Goal: Task Accomplishment & Management: Manage account settings

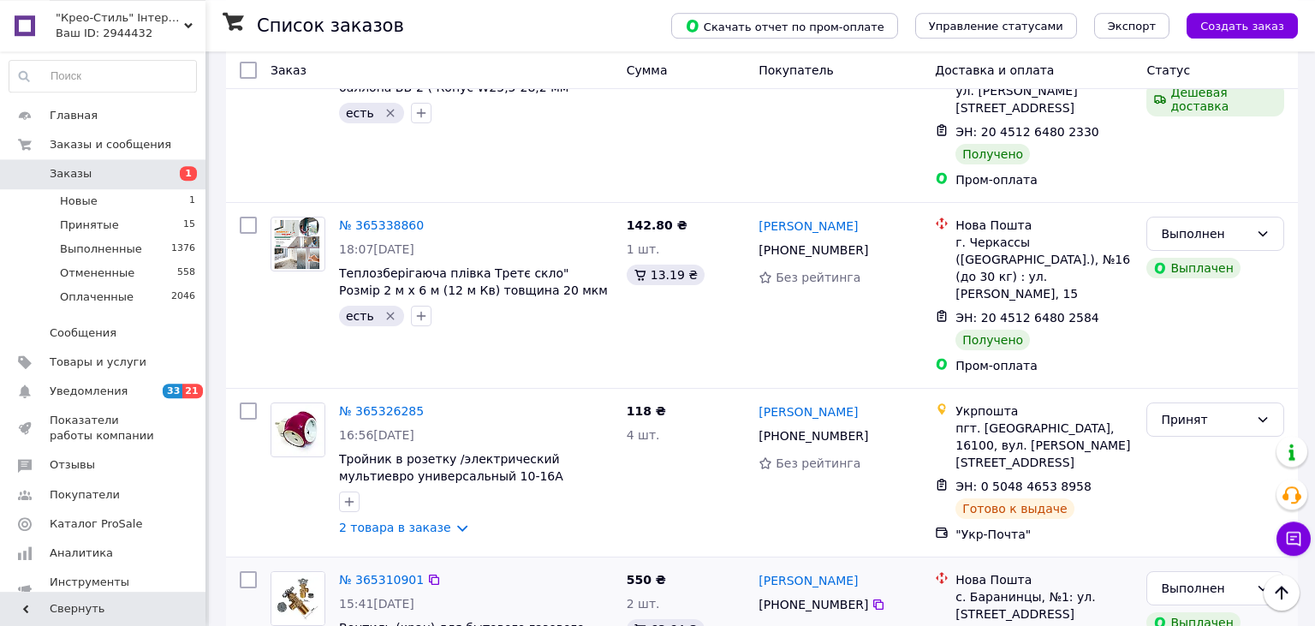
scroll to position [2871, 0]
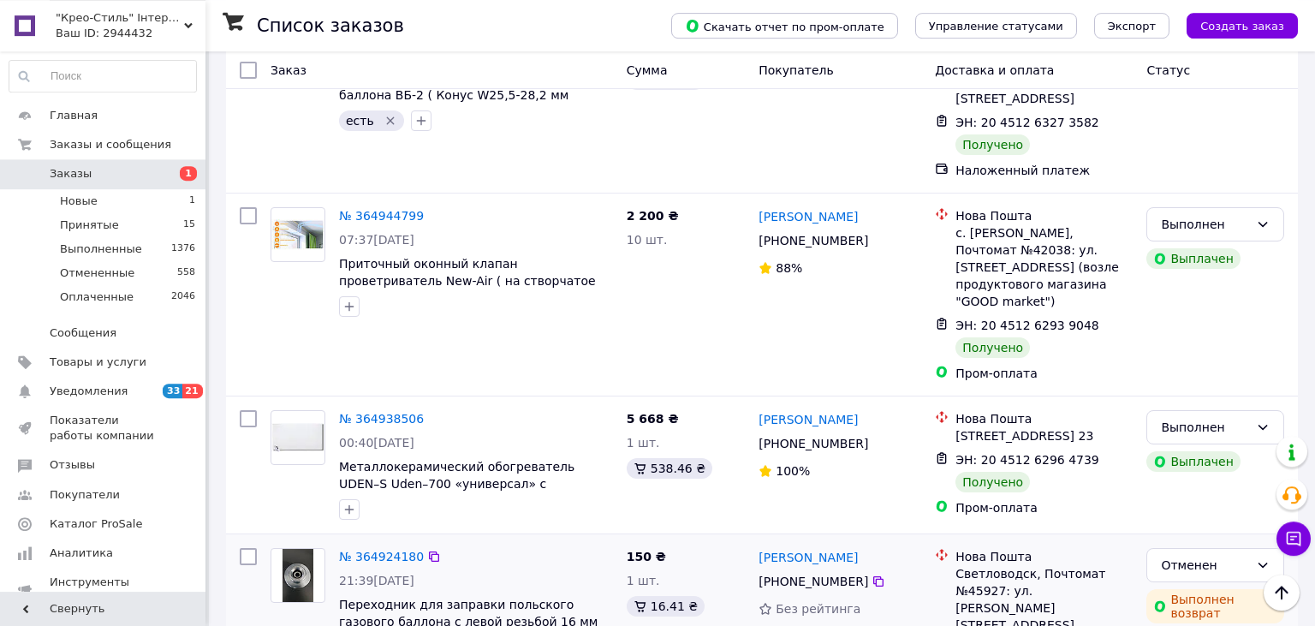
scroll to position [2261, 0]
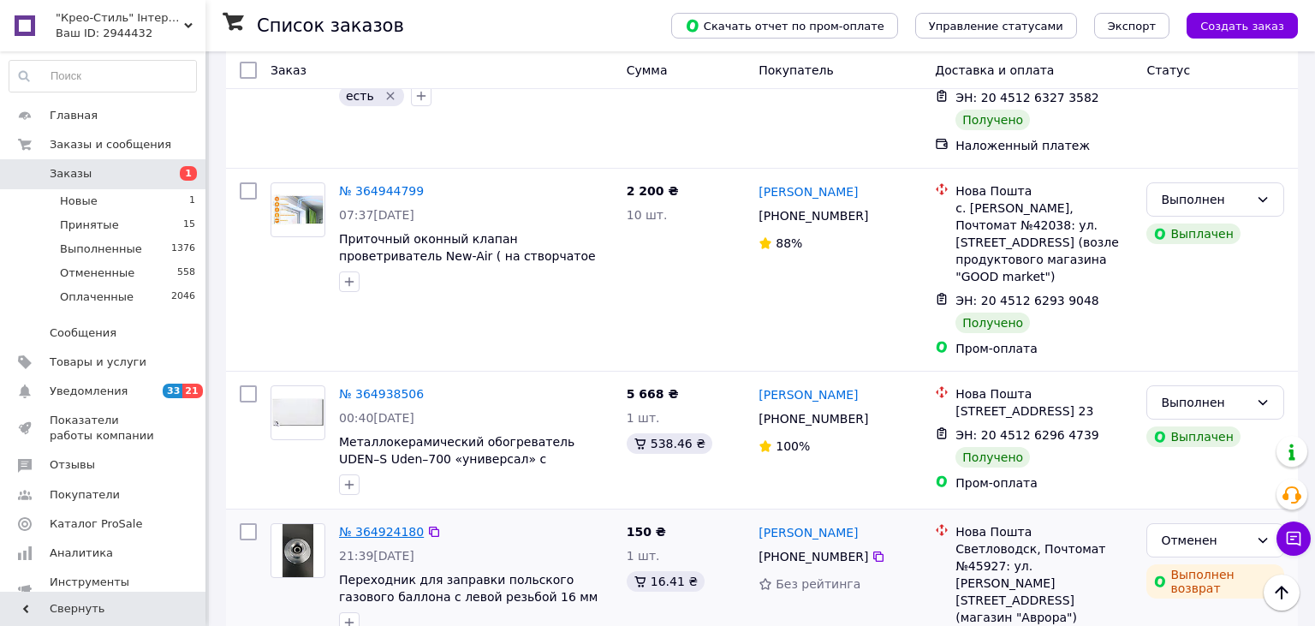
click at [372, 525] on link "№ 364924180" at bounding box center [381, 532] width 85 height 14
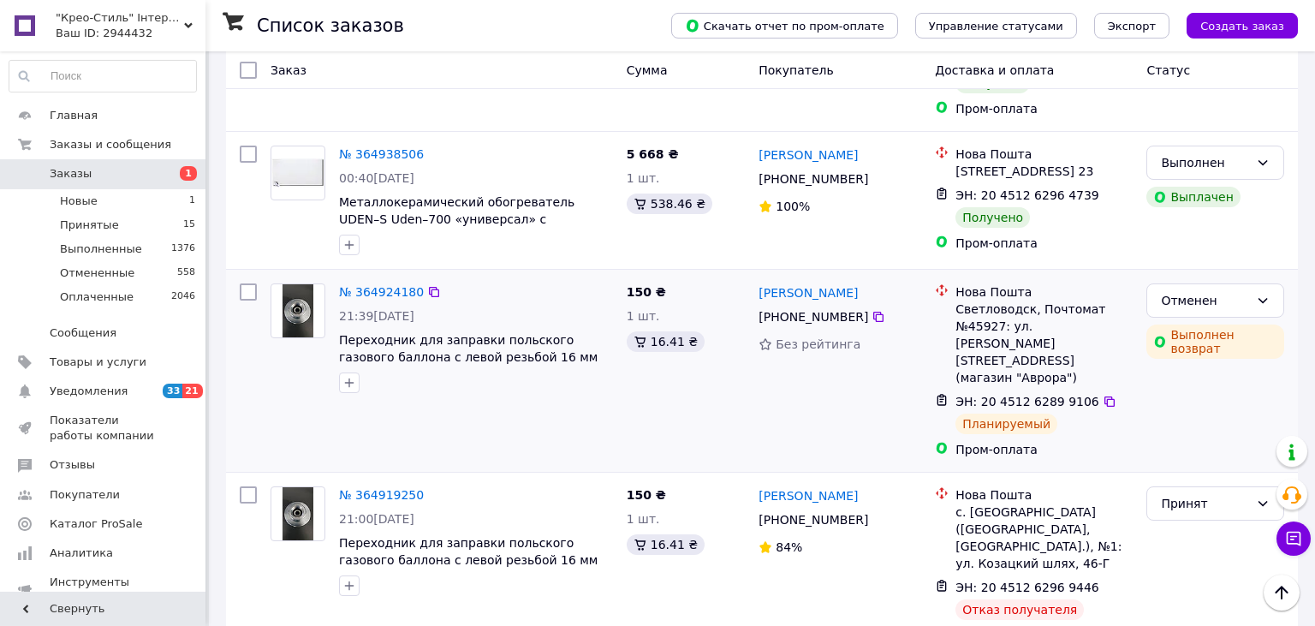
scroll to position [2531, 0]
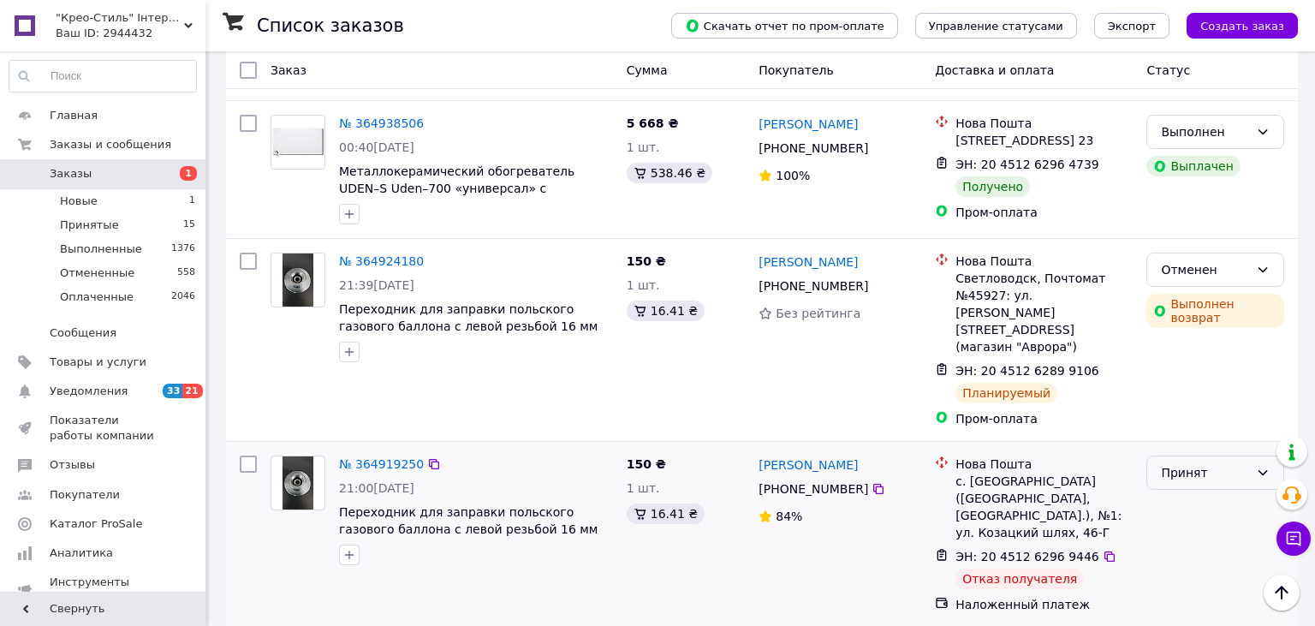
click at [1248, 463] on div "Принят" at bounding box center [1205, 472] width 88 height 19
click at [1190, 265] on li "Отменен" at bounding box center [1215, 266] width 136 height 31
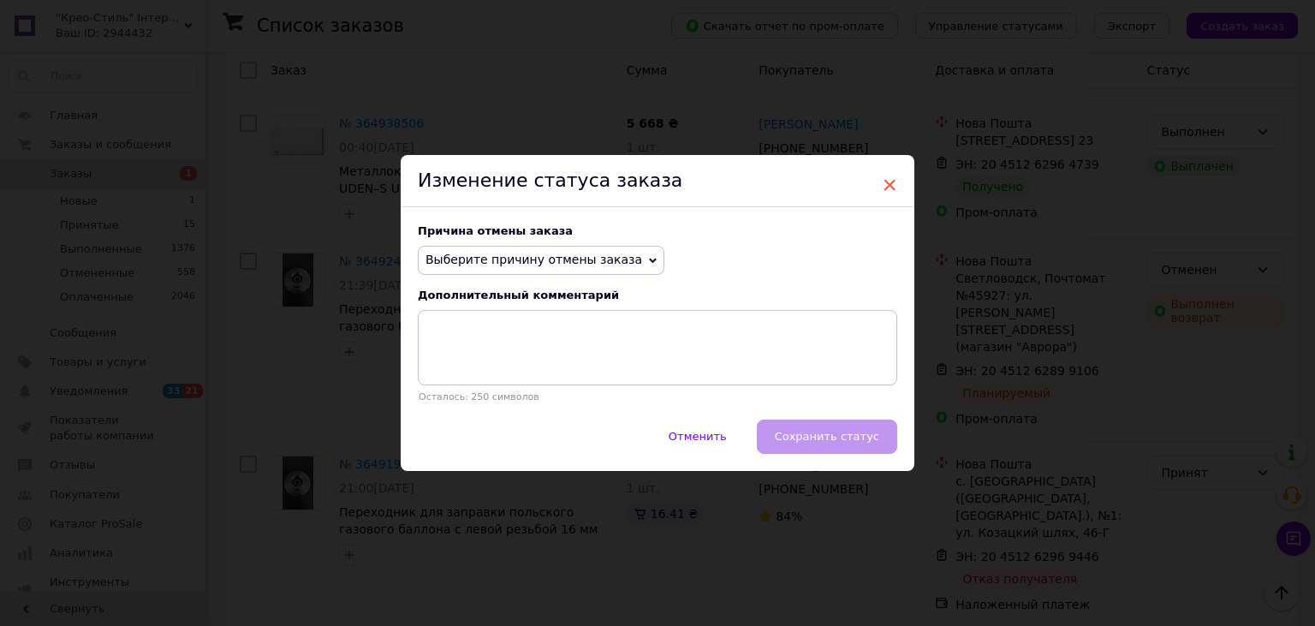
click at [886, 182] on span "×" at bounding box center [889, 184] width 15 height 29
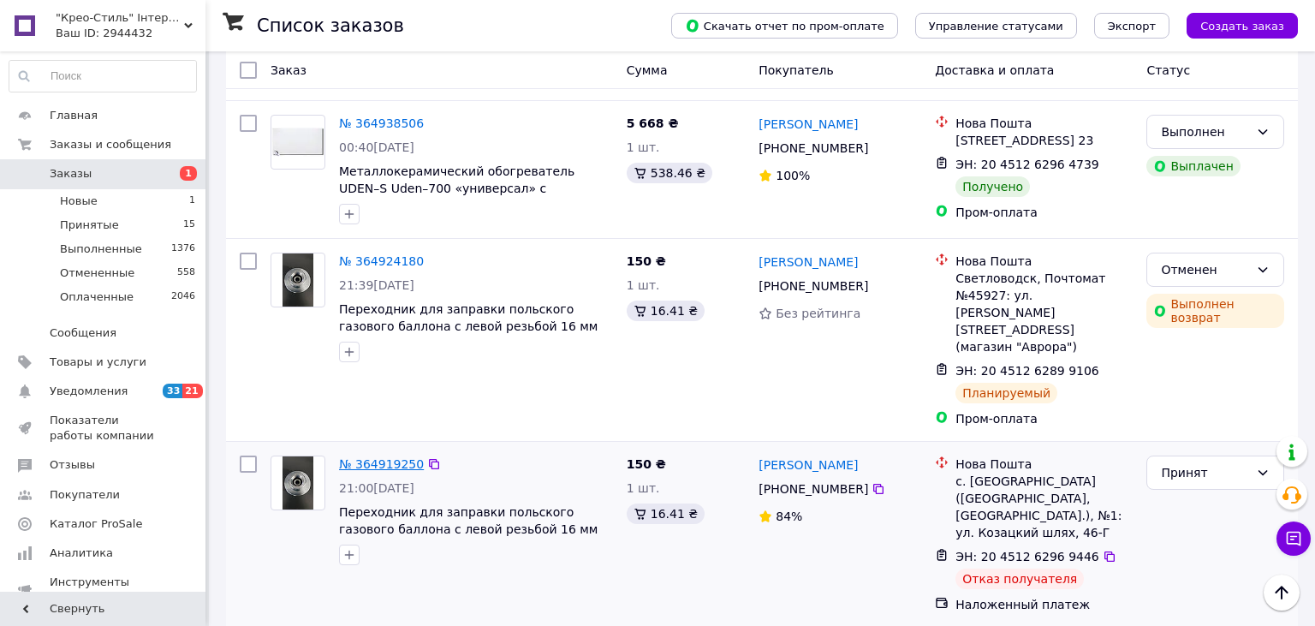
click at [376, 457] on link "№ 364919250" at bounding box center [381, 464] width 85 height 14
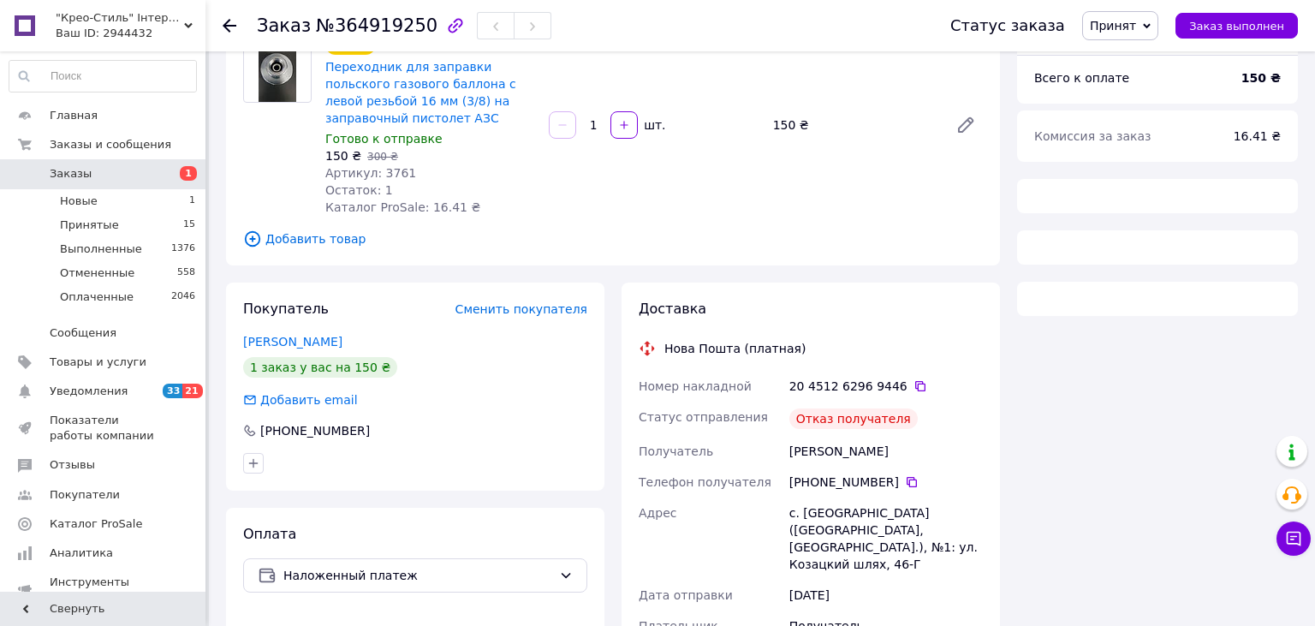
scroll to position [198, 0]
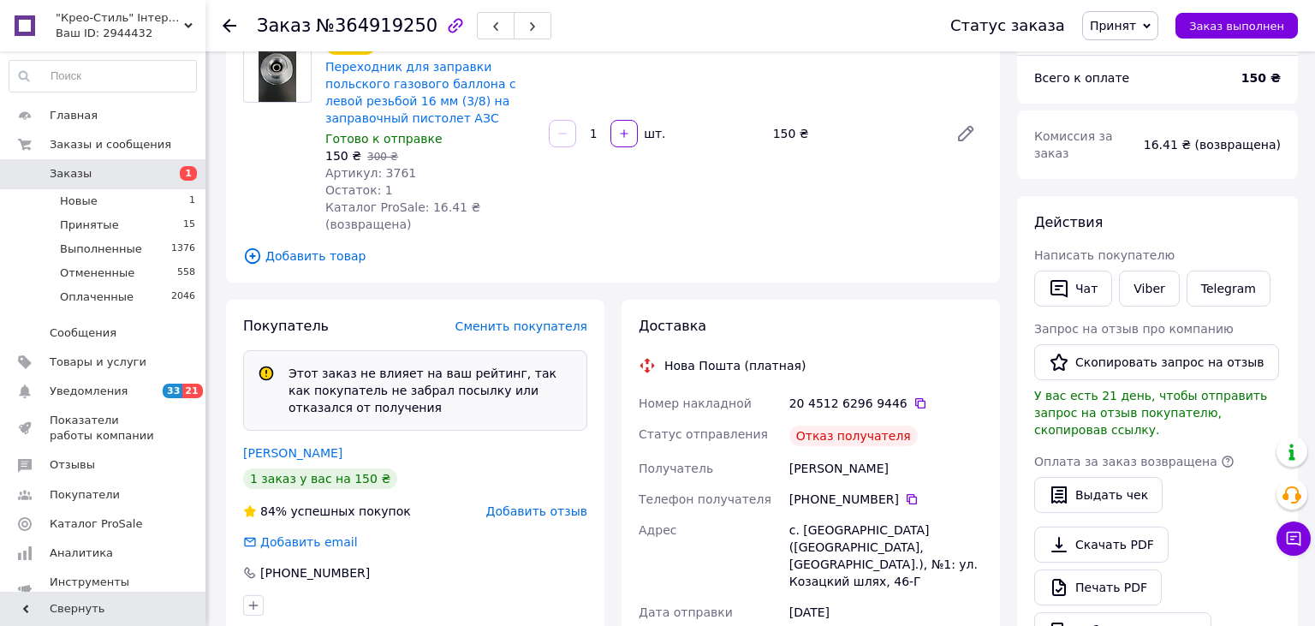
click at [1153, 26] on span "Принят" at bounding box center [1120, 25] width 76 height 29
click at [1128, 78] on li "Отменен" at bounding box center [1128, 86] width 91 height 26
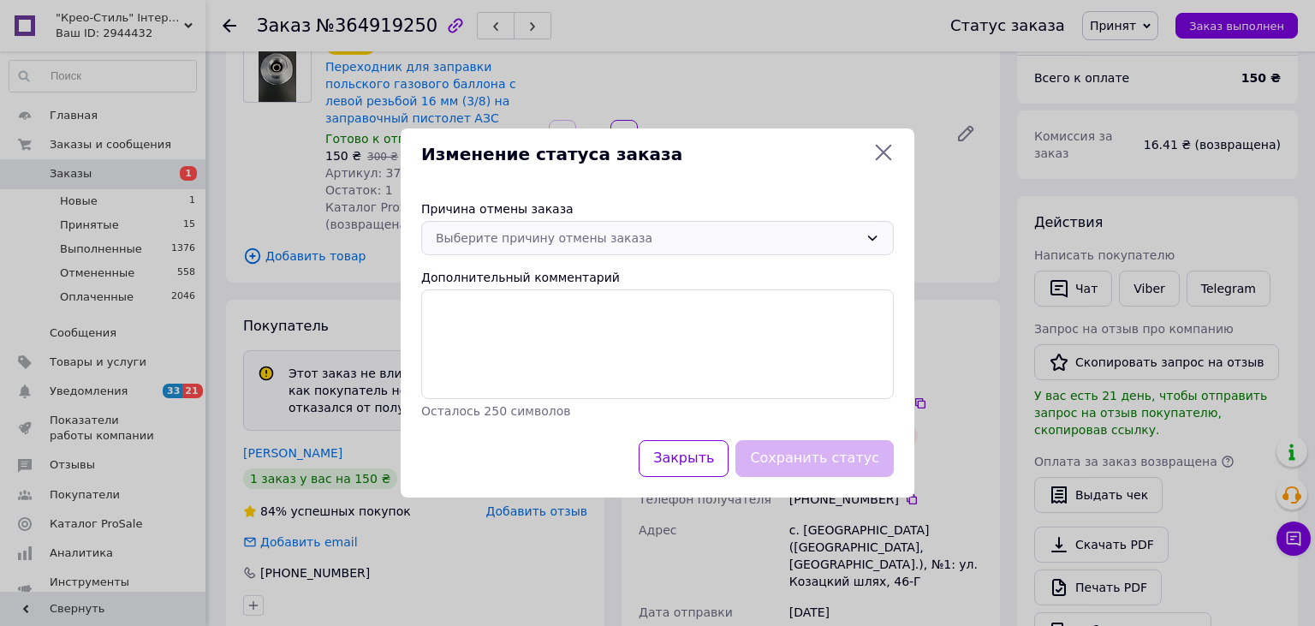
click at [810, 235] on div "Выберите причину отмены заказа" at bounding box center [647, 238] width 423 height 19
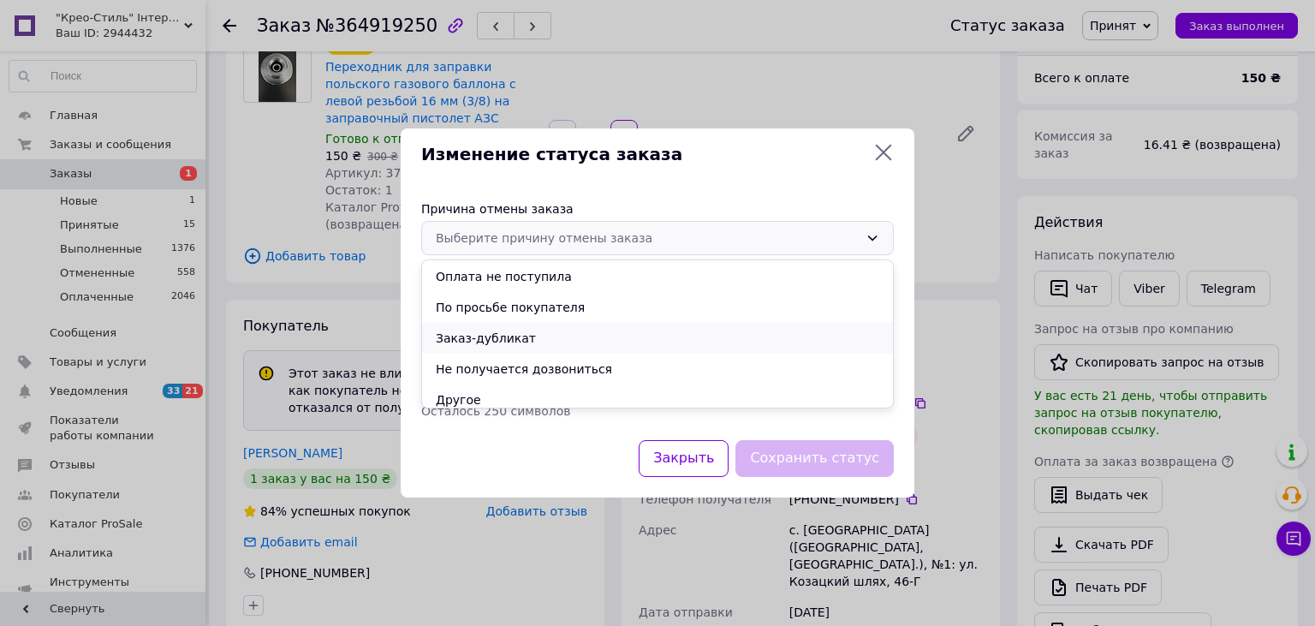
scroll to position [68, 0]
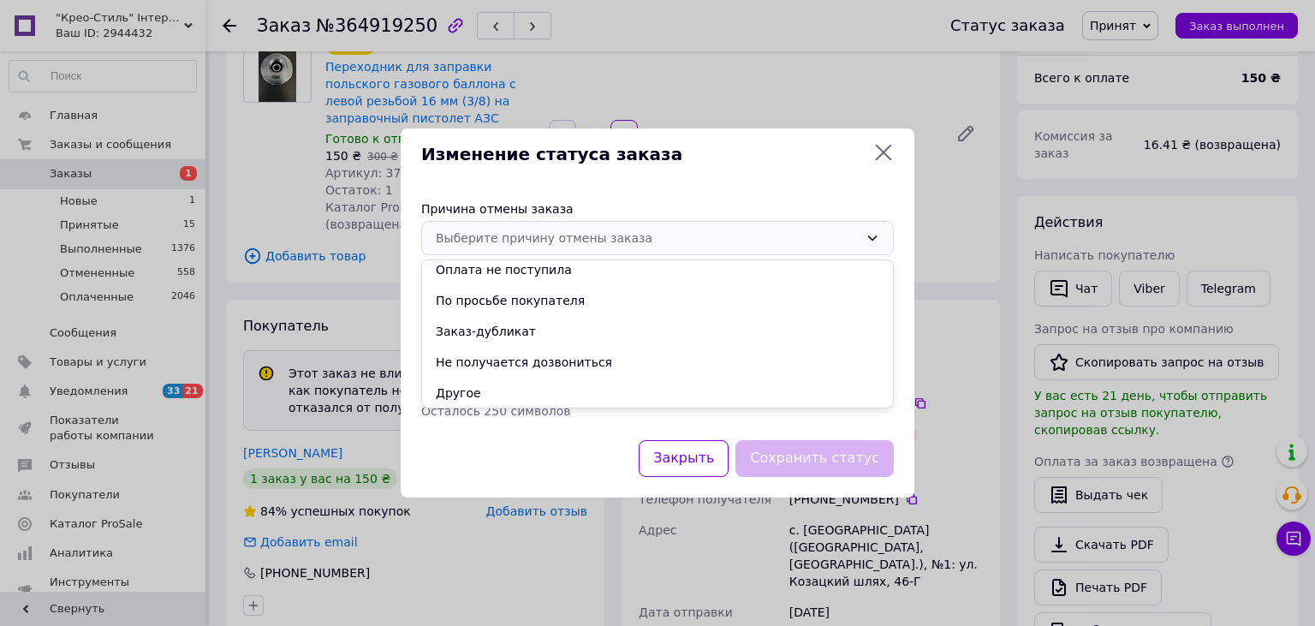
drag, startPoint x: 881, startPoint y: 146, endPoint x: 883, endPoint y: 155, distance: 9.6
click at [881, 147] on icon at bounding box center [883, 152] width 21 height 21
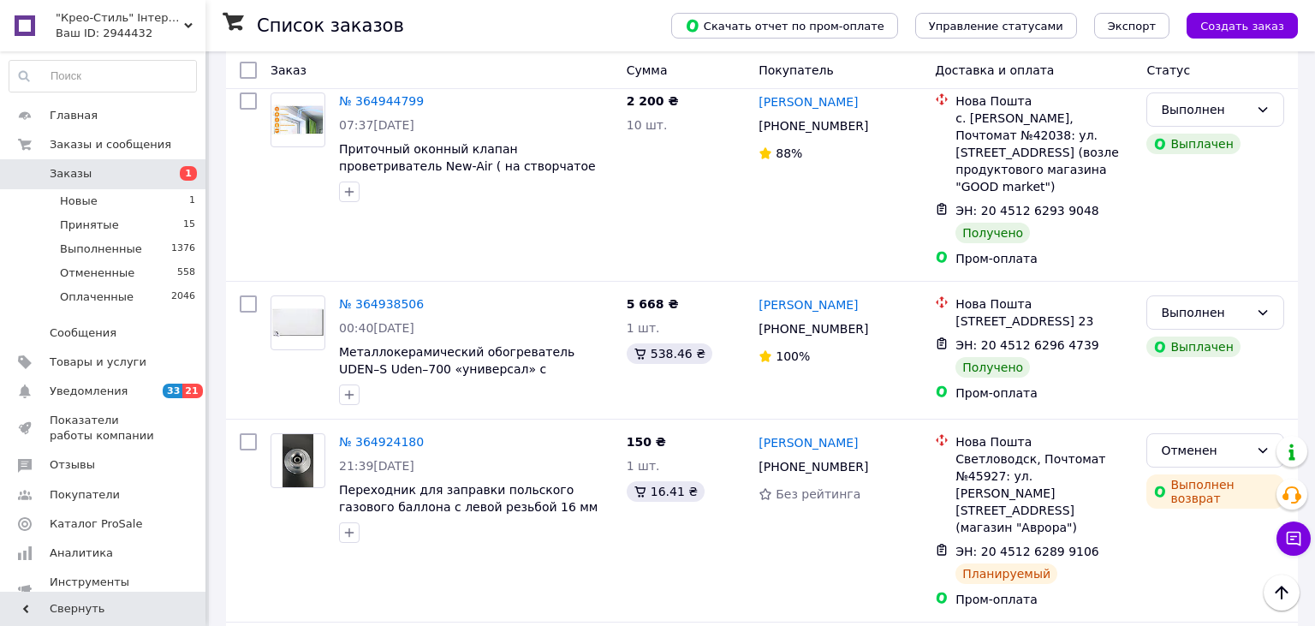
scroll to position [2944, 0]
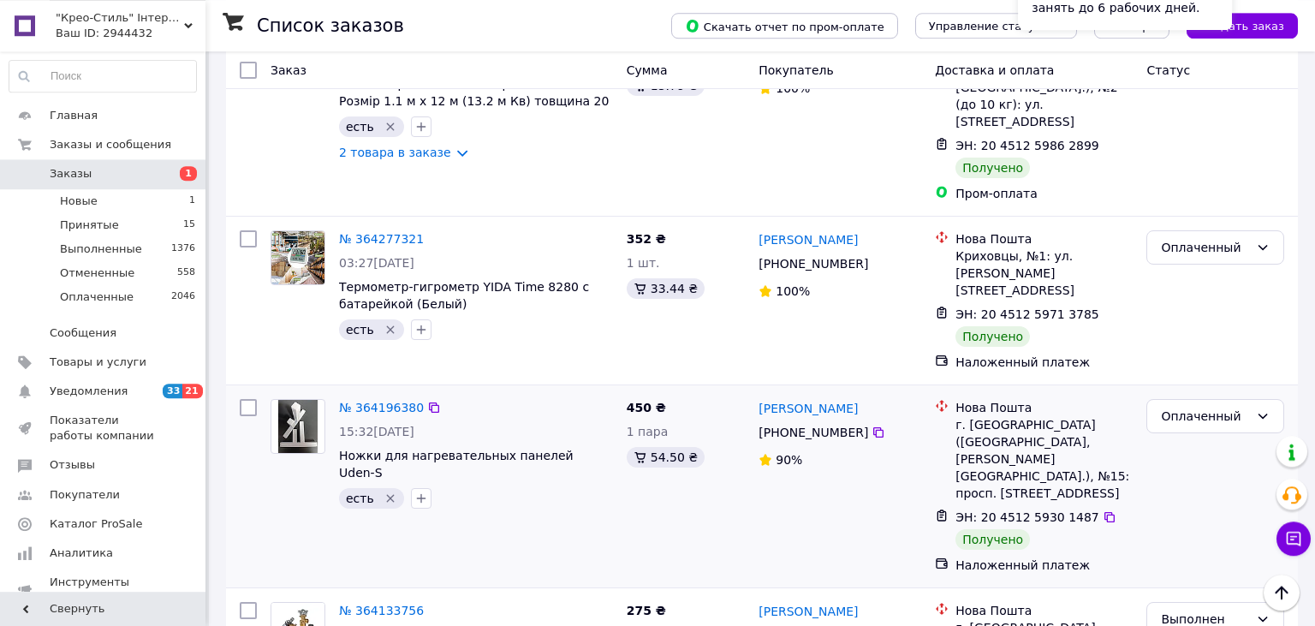
scroll to position [2976, 0]
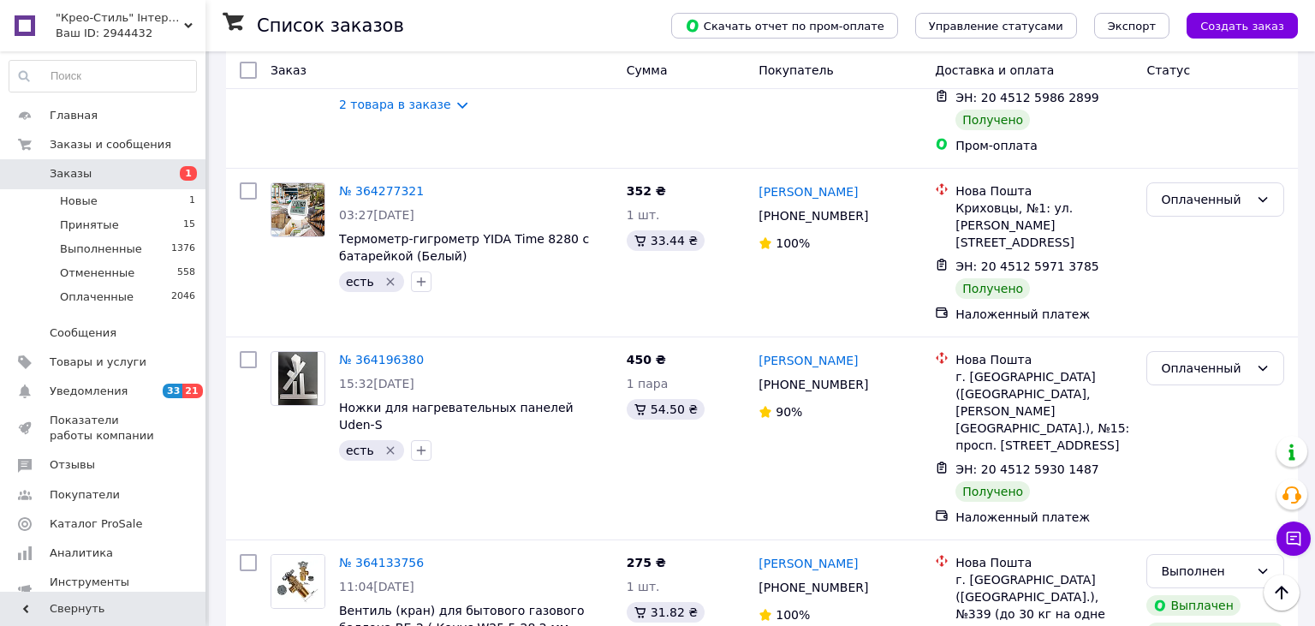
click at [180, 31] on div "Ваш ID: 2944432" at bounding box center [131, 33] width 150 height 15
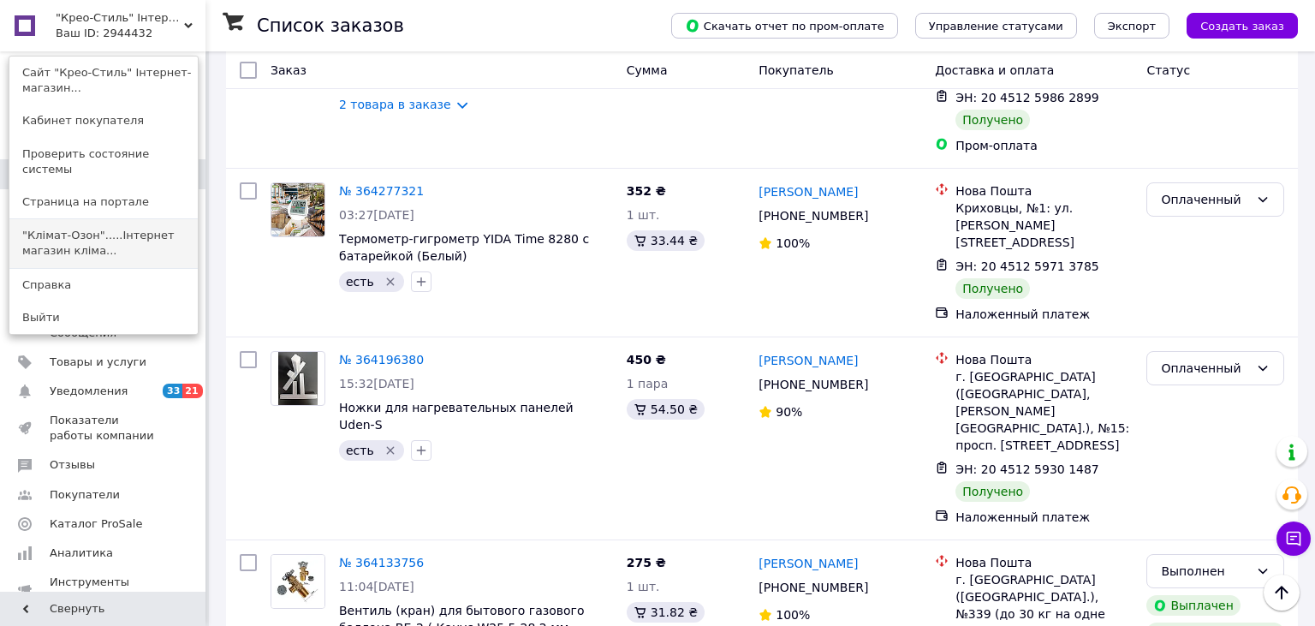
click at [151, 223] on link ""Клімат-Озон".....Інтернет магазин кліма..." at bounding box center [103, 243] width 188 height 48
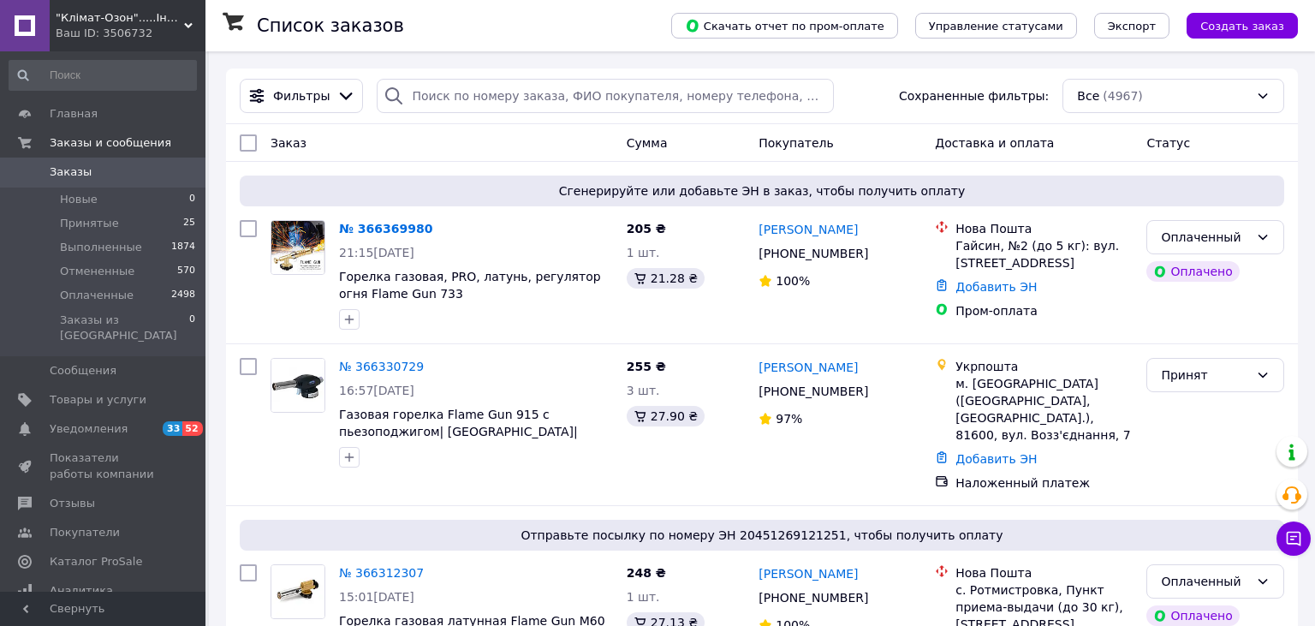
drag, startPoint x: 371, startPoint y: 231, endPoint x: 426, endPoint y: 231, distance: 55.7
click at [372, 231] on link "№ 366369980" at bounding box center [385, 229] width 93 height 14
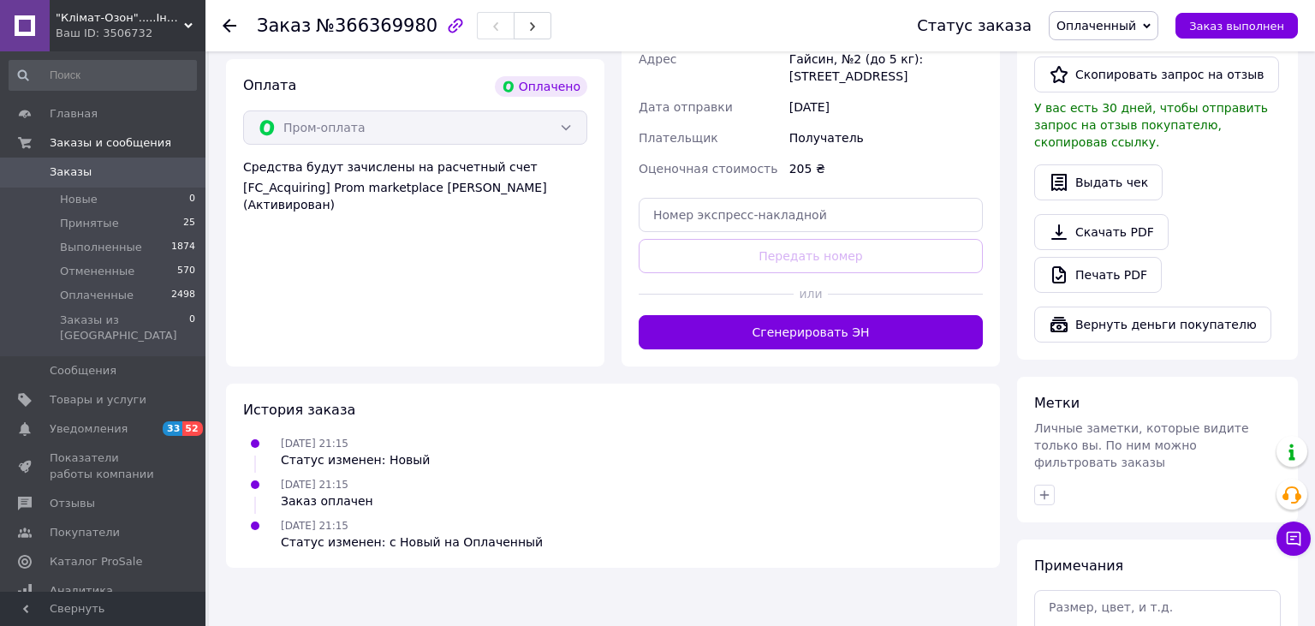
scroll to position [633, 0]
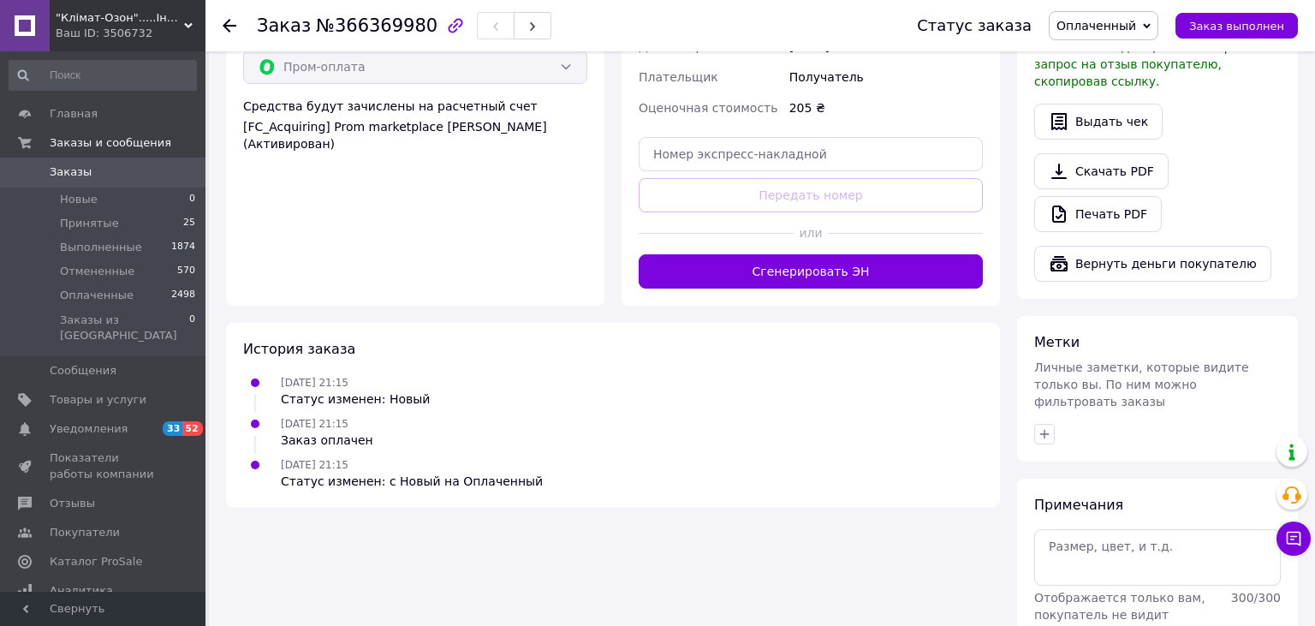
drag, startPoint x: 836, startPoint y: 279, endPoint x: 730, endPoint y: 267, distance: 106.9
click at [835, 279] on button "Сгенерировать ЭН" at bounding box center [811, 271] width 344 height 34
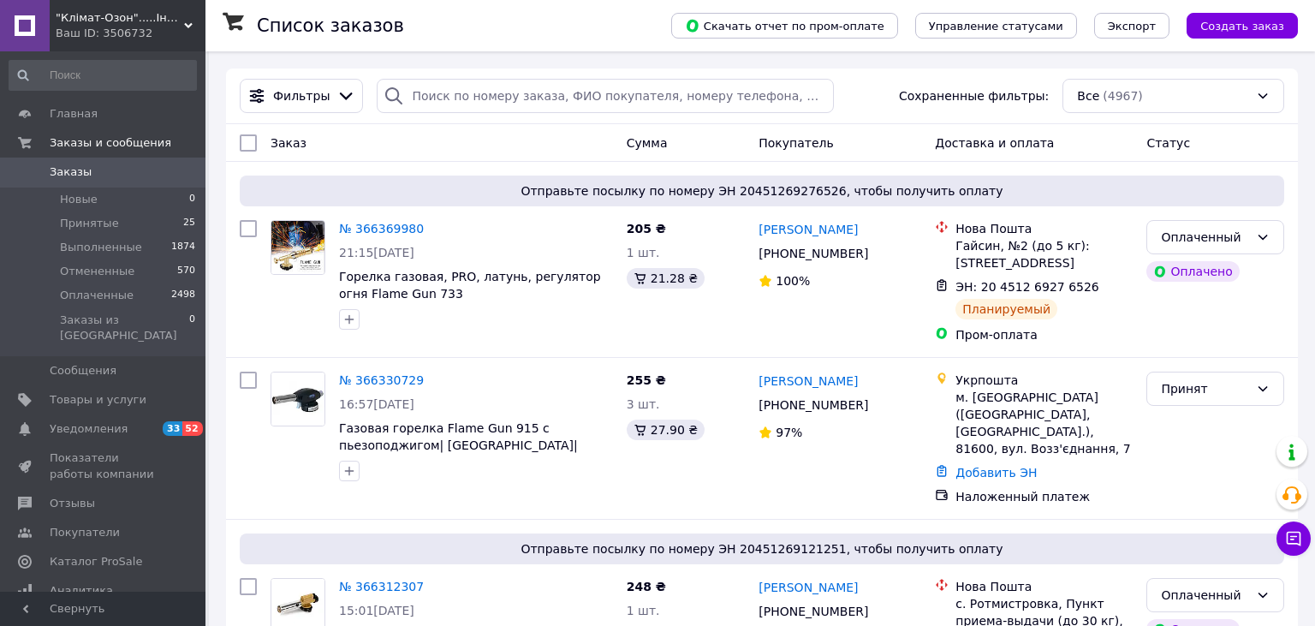
click at [184, 30] on div "Ваш ID: 3506732" at bounding box center [131, 33] width 150 height 15
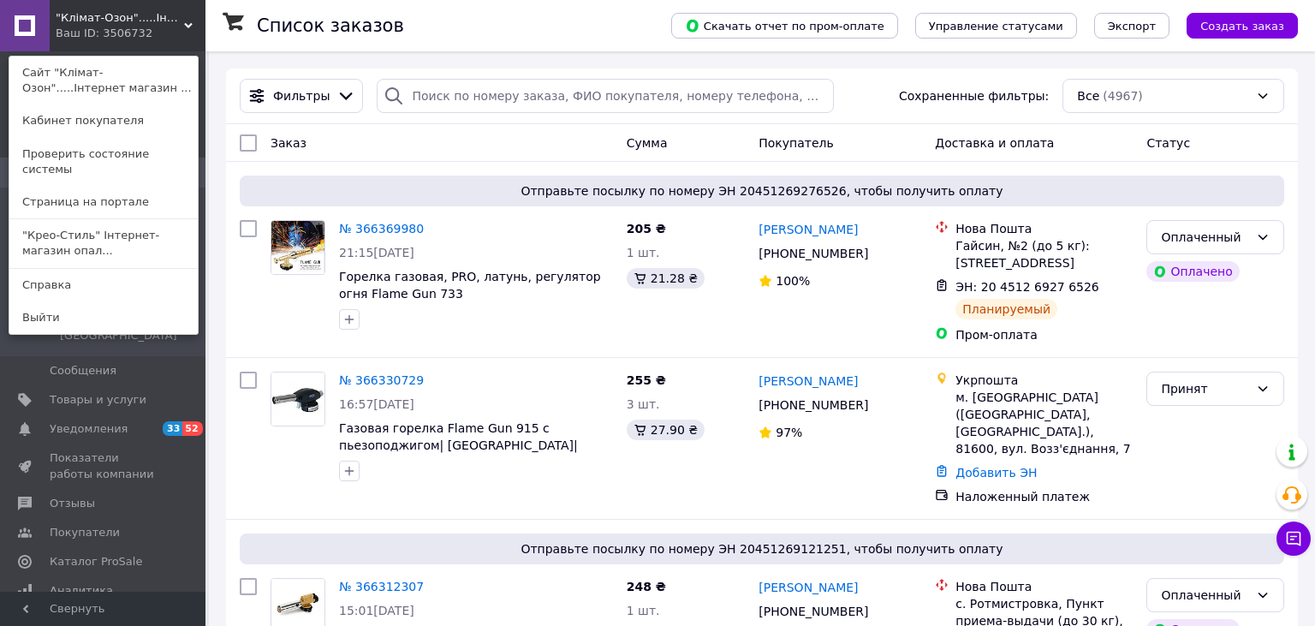
drag, startPoint x: 128, startPoint y: 227, endPoint x: 135, endPoint y: 241, distance: 16.1
click at [126, 227] on link ""Крео-Стиль" Інтернет-магазин опал..." at bounding box center [103, 243] width 188 height 48
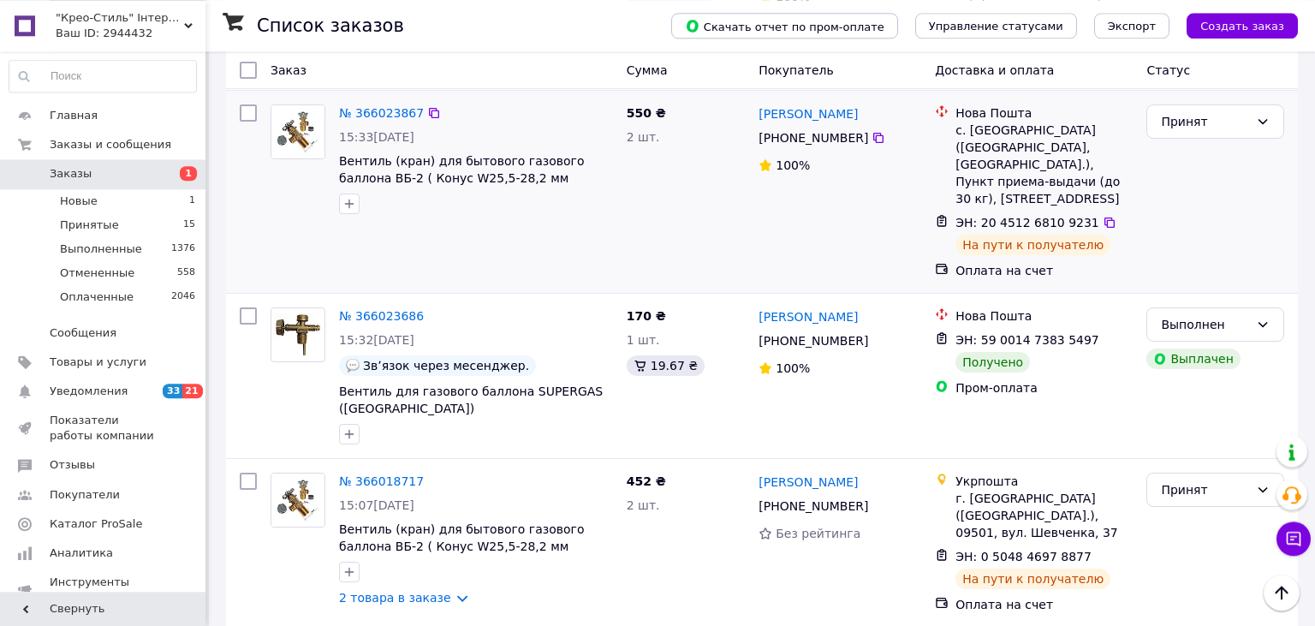
scroll to position [1537, 0]
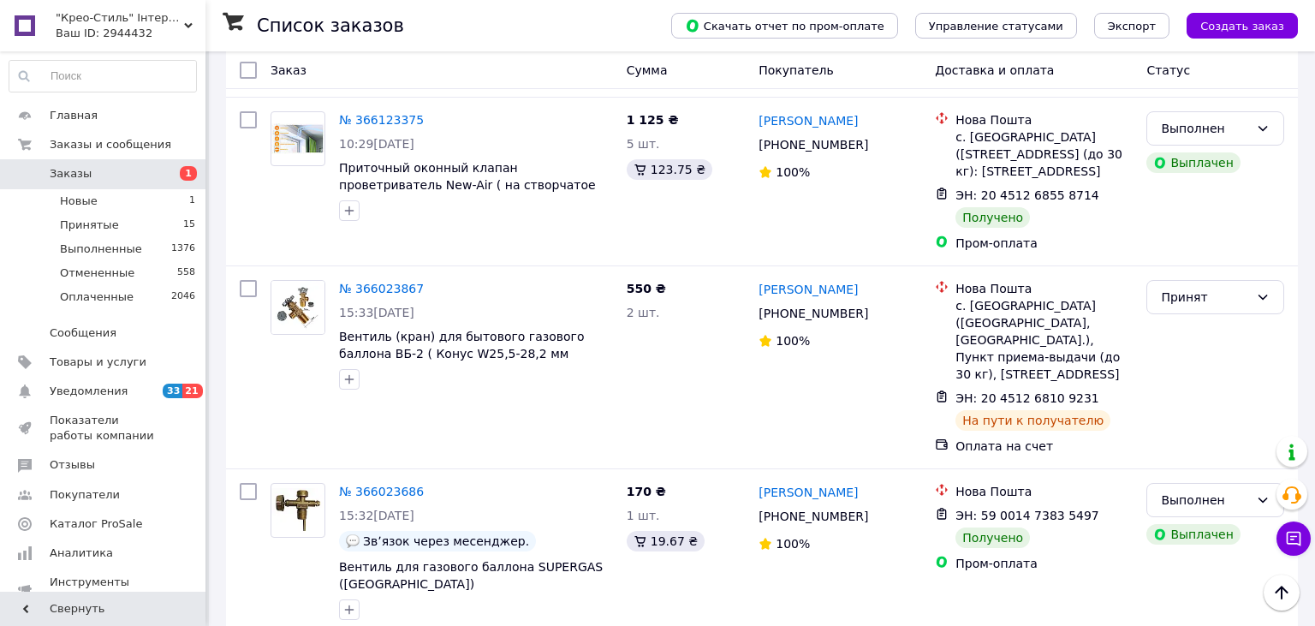
click at [184, 36] on div "Ваш ID: 2944432" at bounding box center [131, 33] width 150 height 15
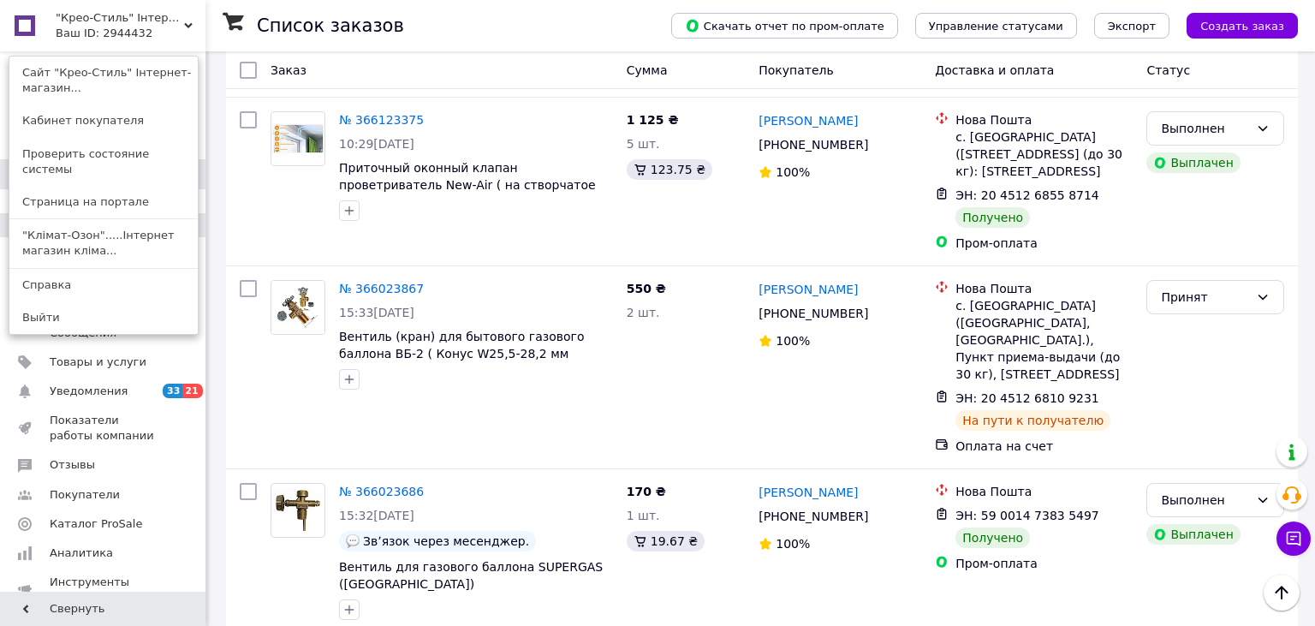
drag, startPoint x: 152, startPoint y: 214, endPoint x: 188, endPoint y: 235, distance: 41.9
click at [152, 219] on link ""Клімат-Озон".....Інтернет магазин кліма..." at bounding box center [103, 243] width 188 height 48
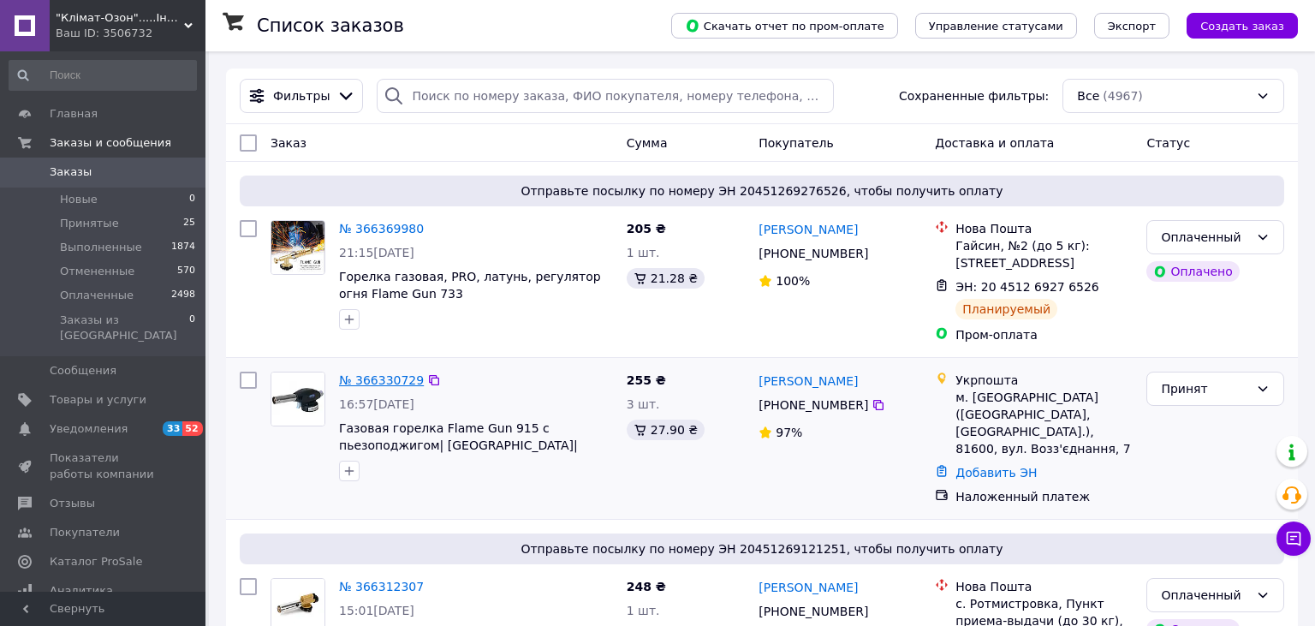
drag, startPoint x: 389, startPoint y: 384, endPoint x: 410, endPoint y: 383, distance: 21.4
click at [389, 382] on link "№ 366330729" at bounding box center [381, 380] width 85 height 14
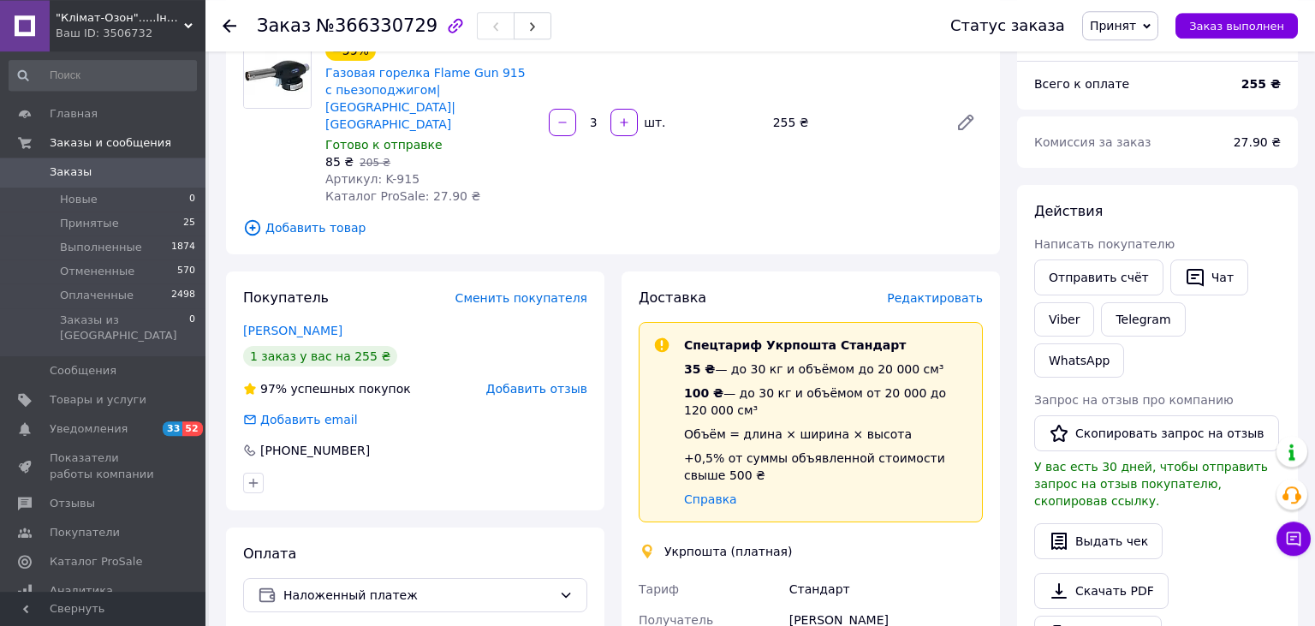
scroll to position [181, 0]
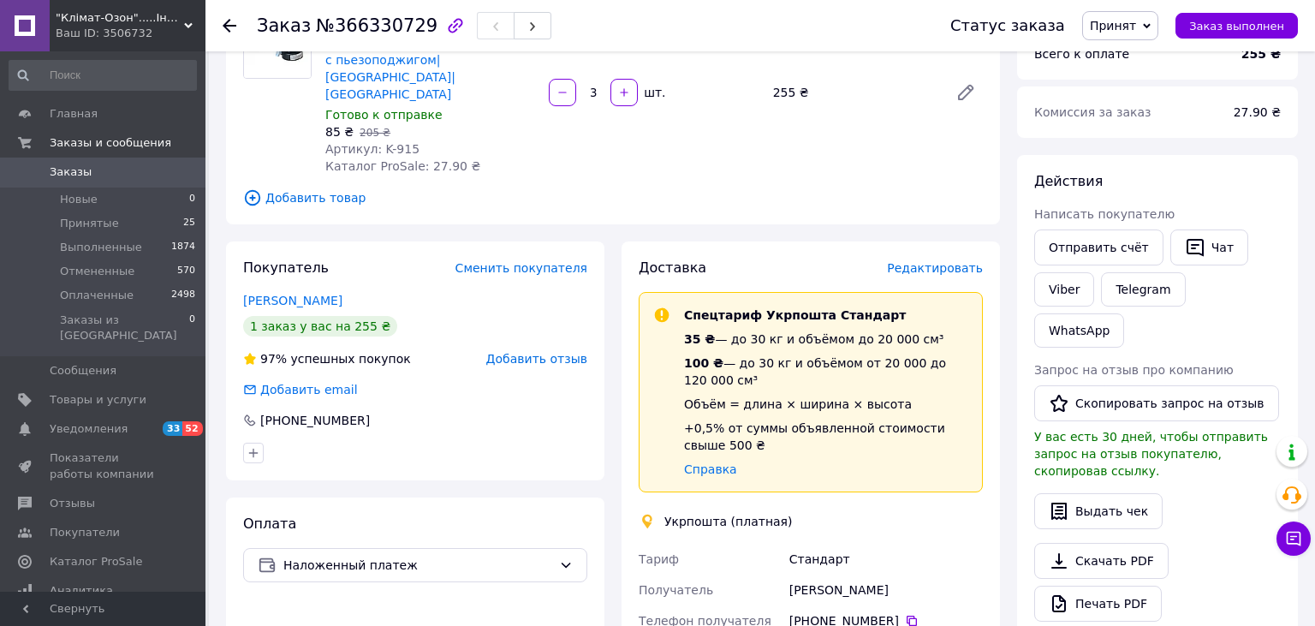
click at [933, 261] on span "Редактировать" at bounding box center [935, 268] width 96 height 14
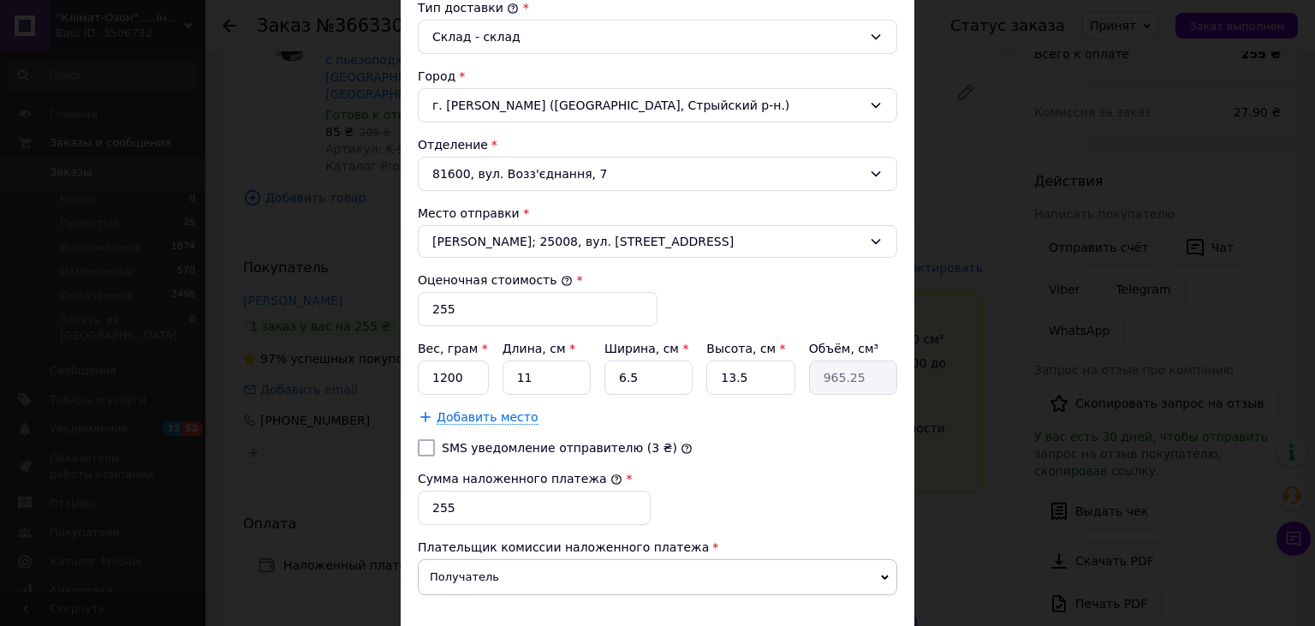
scroll to position [579, 0]
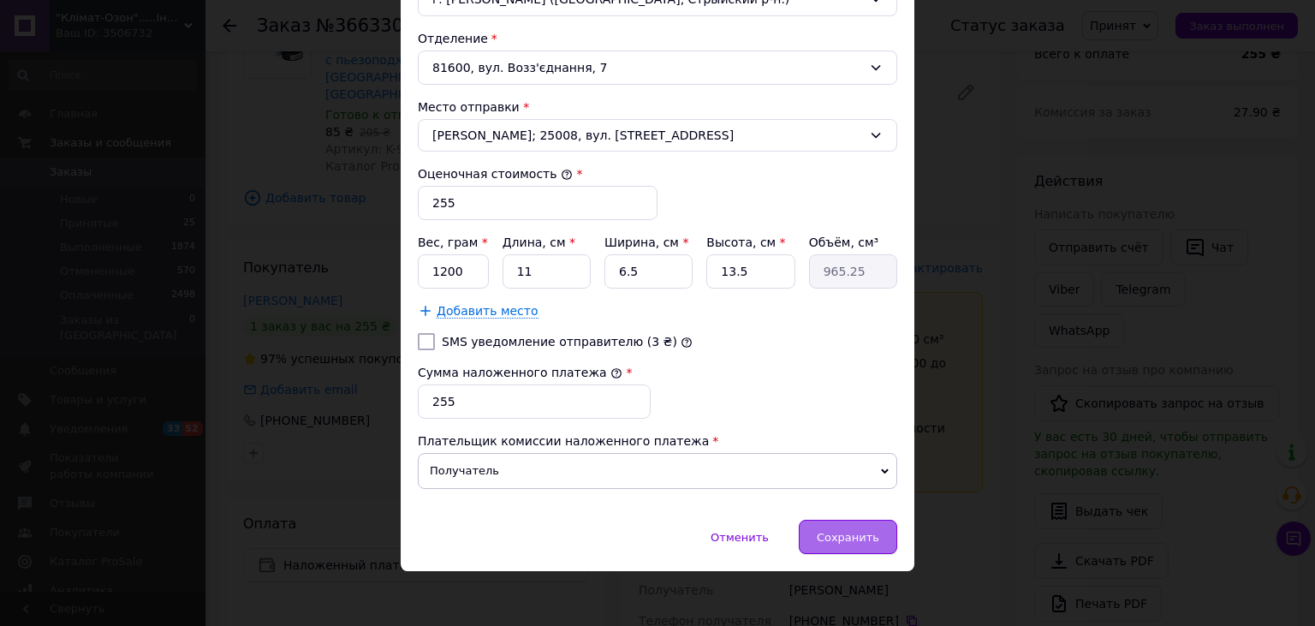
drag, startPoint x: 864, startPoint y: 539, endPoint x: 873, endPoint y: 549, distance: 12.7
click at [867, 543] on div "Сохранить" at bounding box center [848, 537] width 98 height 34
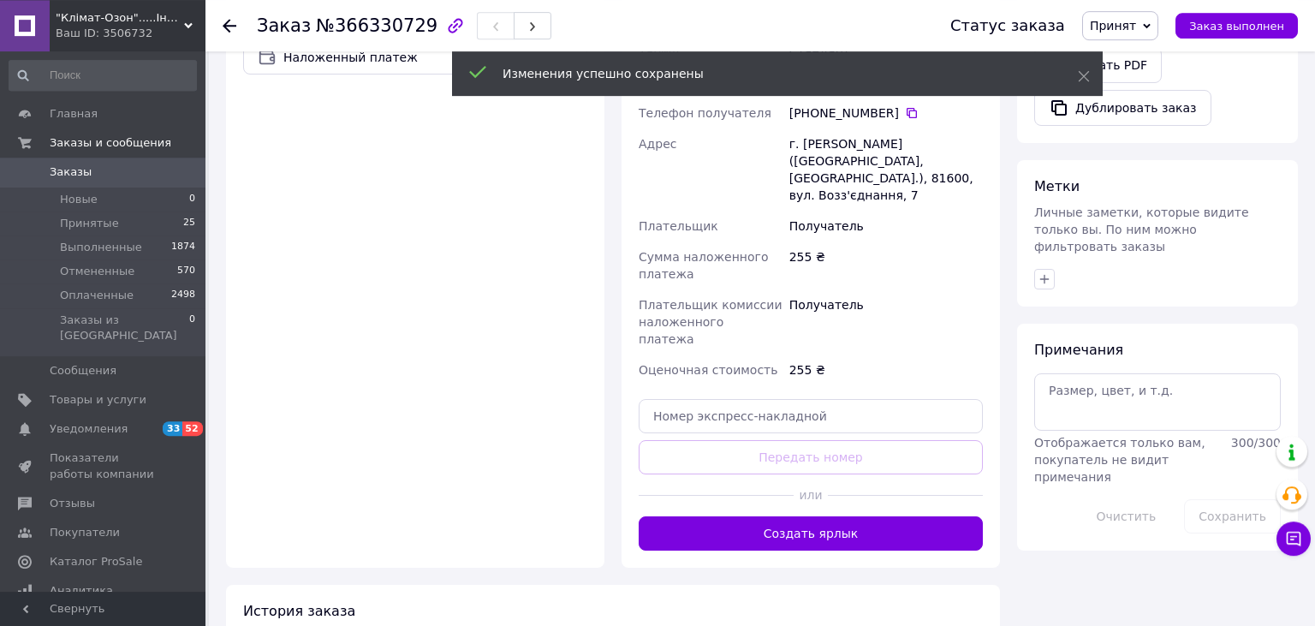
scroll to position [723, 0]
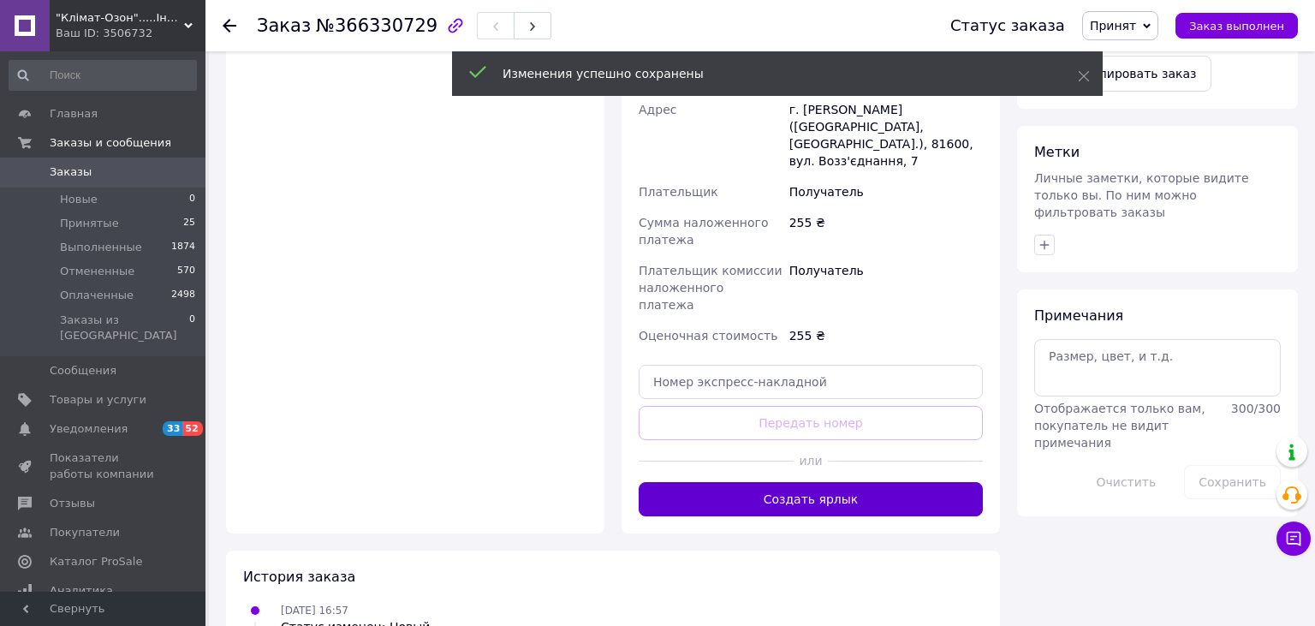
click at [796, 482] on button "Создать ярлык" at bounding box center [811, 499] width 344 height 34
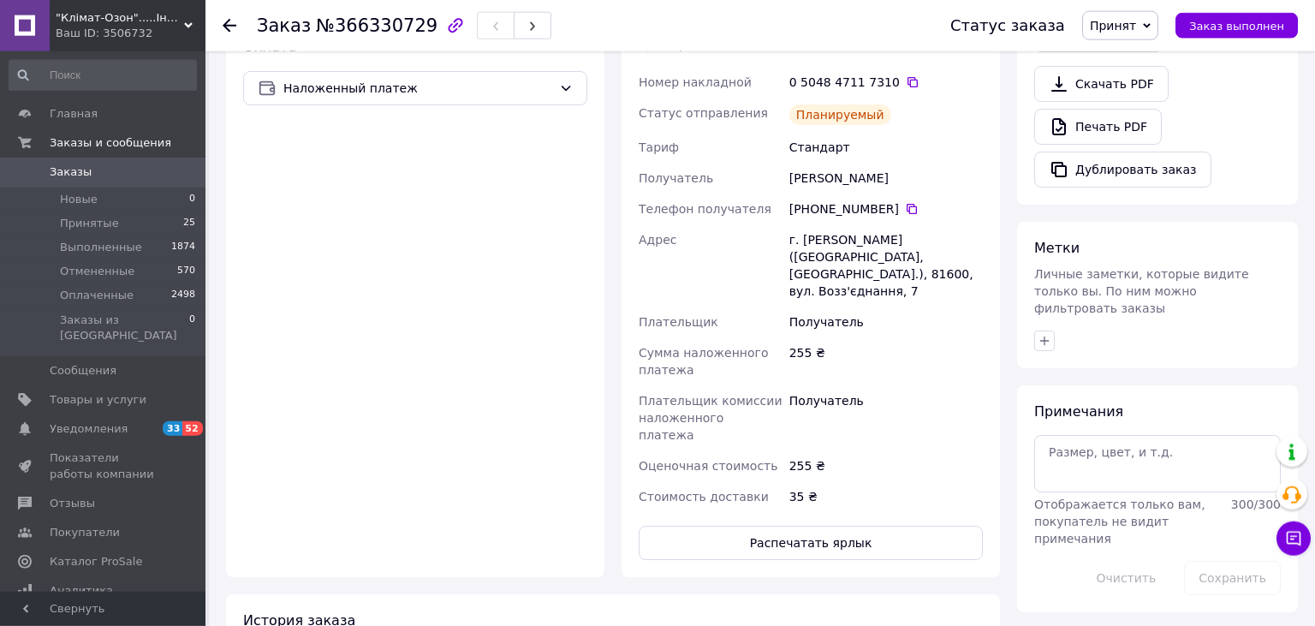
scroll to position [452, 0]
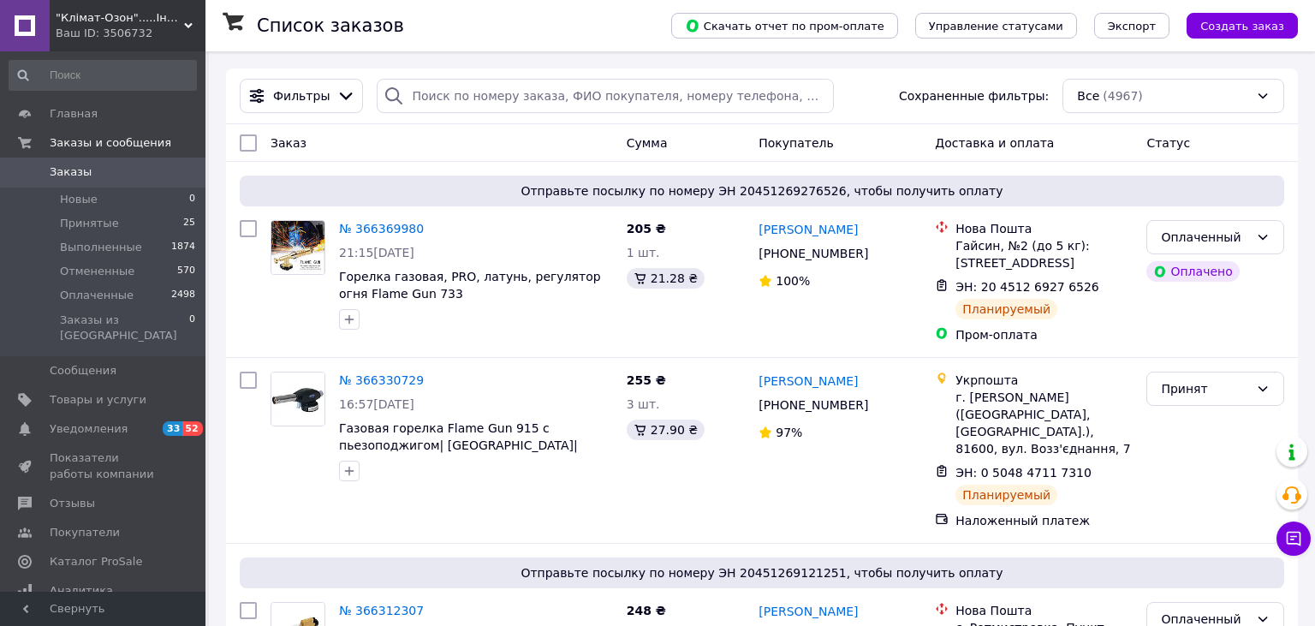
click at [103, 176] on span "Заказы" at bounding box center [104, 171] width 109 height 15
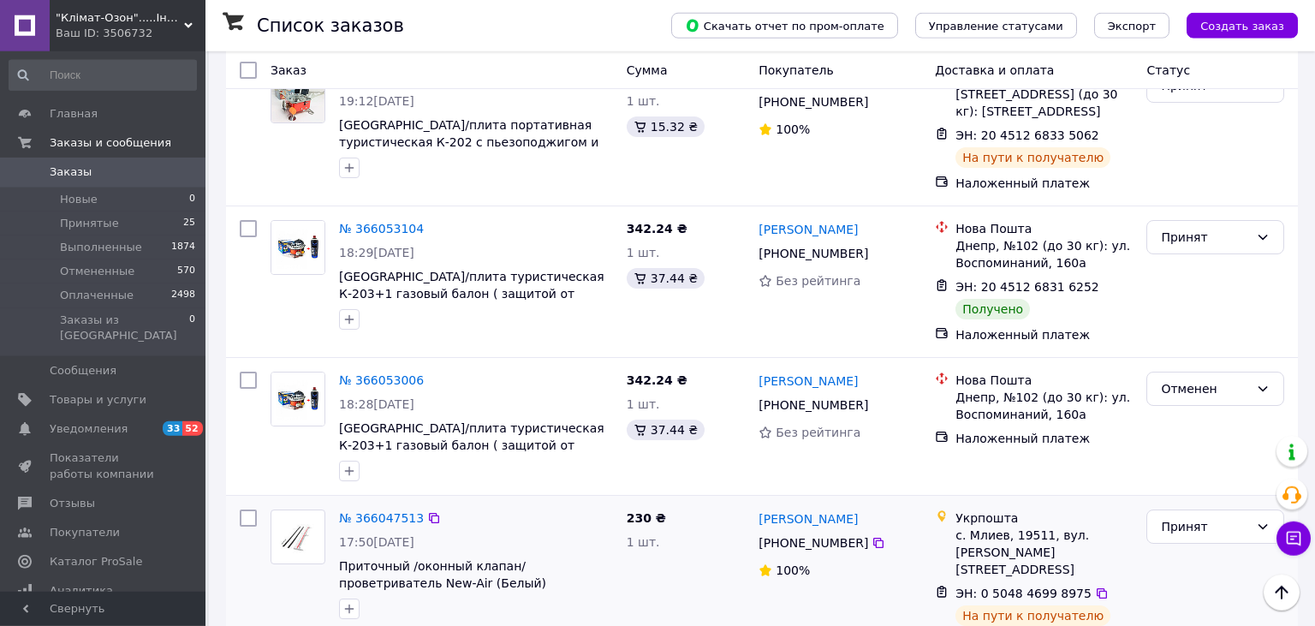
scroll to position [2979, 0]
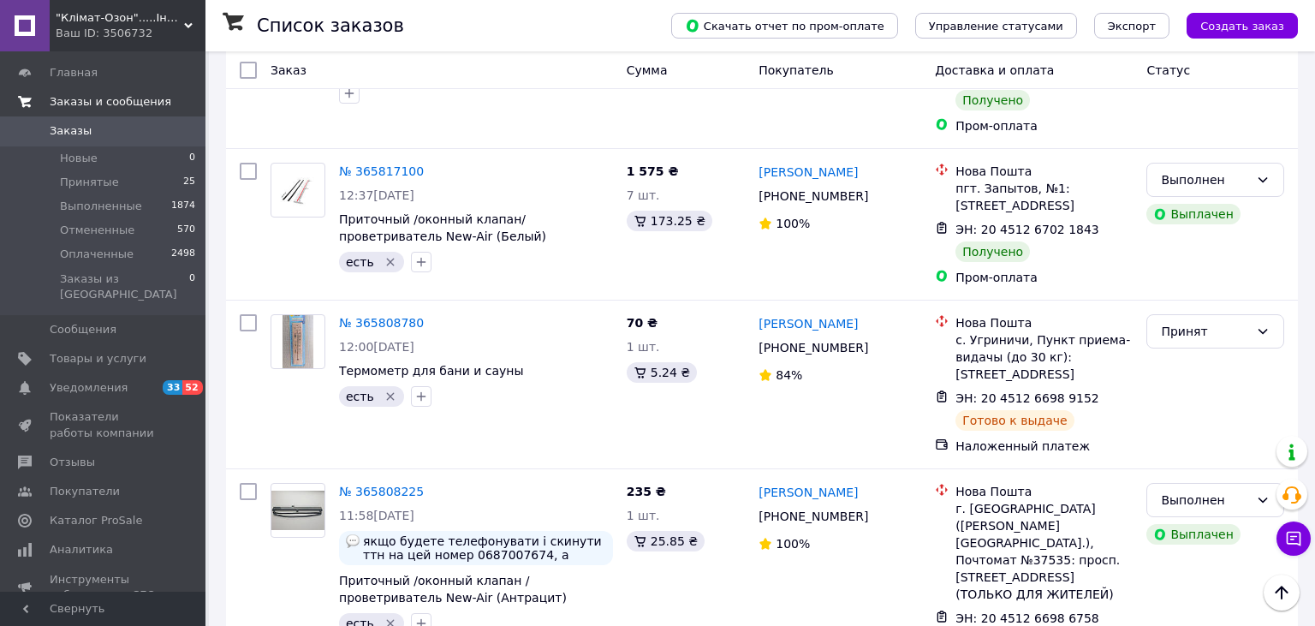
scroll to position [90, 0]
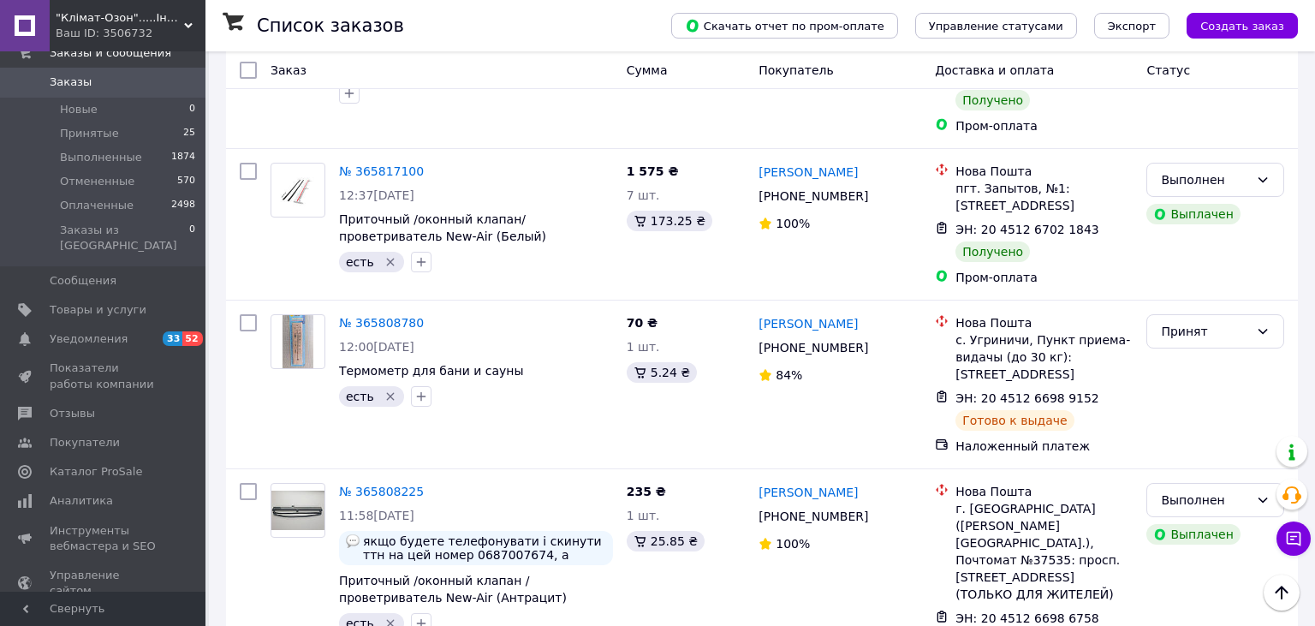
click at [177, 27] on div "Ваш ID: 3506732" at bounding box center [131, 33] width 150 height 15
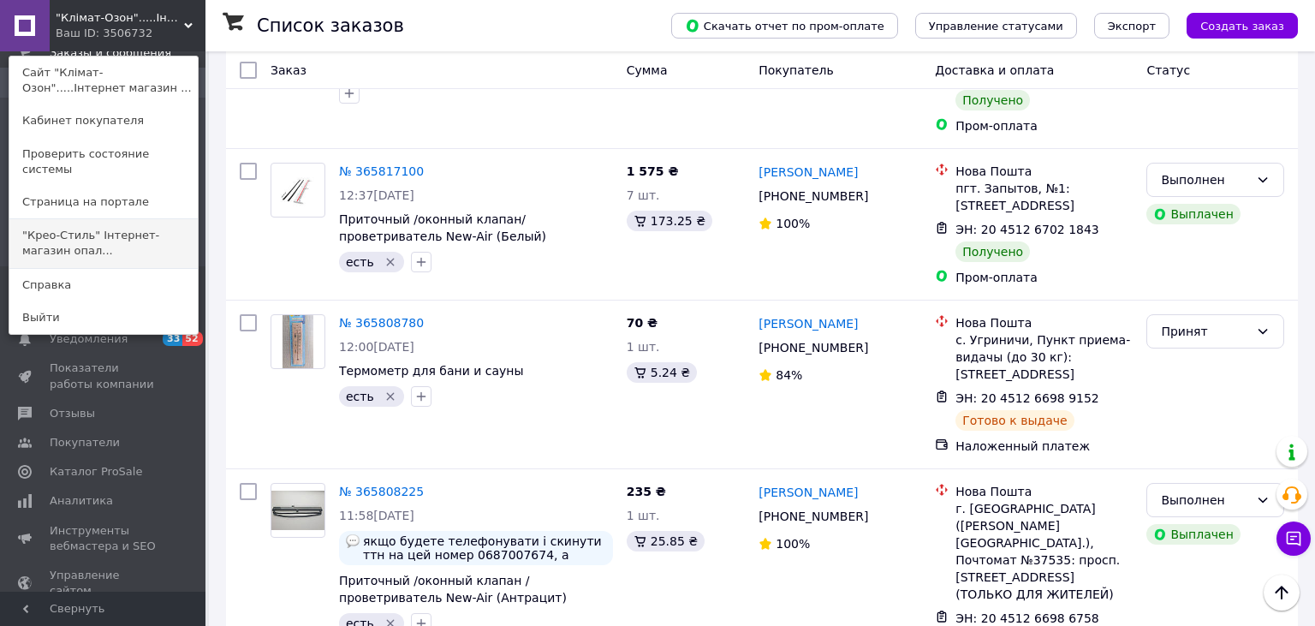
click at [134, 232] on link ""Крео-Стиль" Інтернет-магазин опал..." at bounding box center [103, 243] width 188 height 48
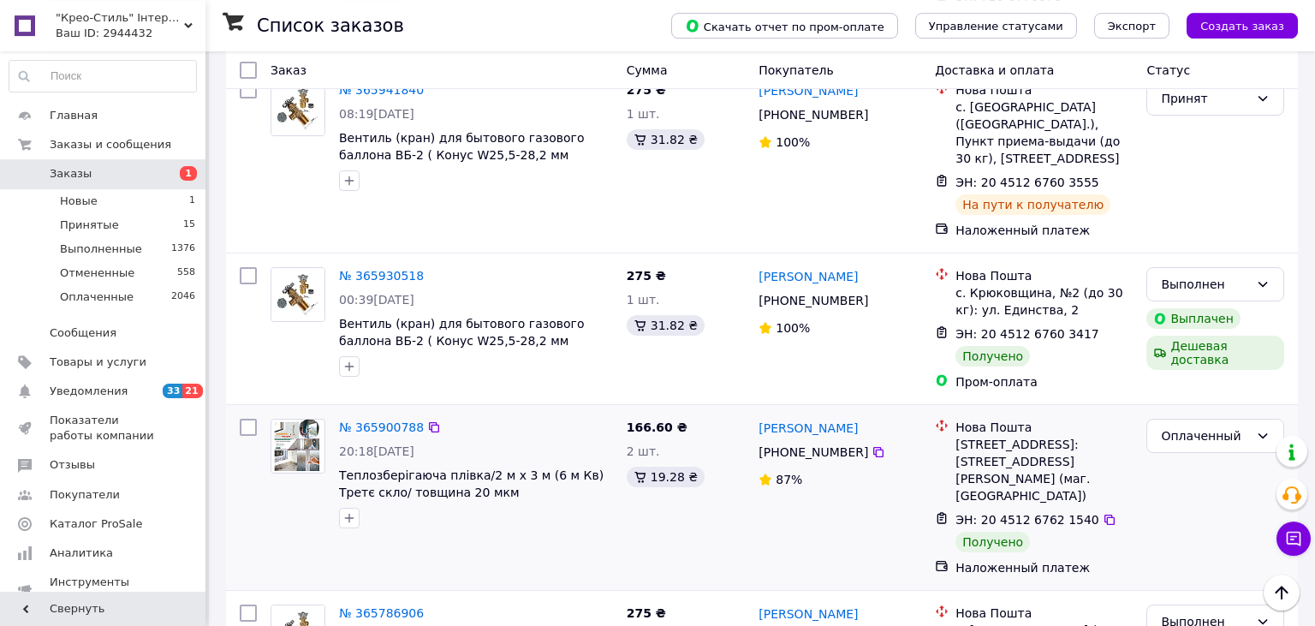
scroll to position [3054, 0]
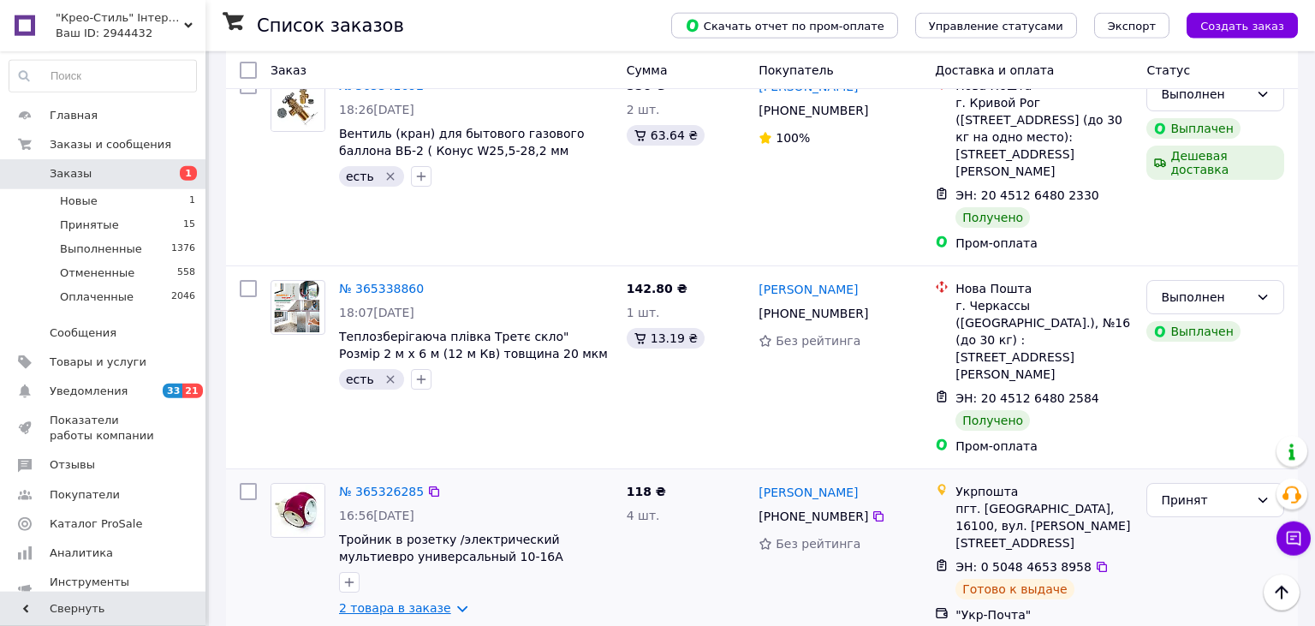
scroll to position [2871, 0]
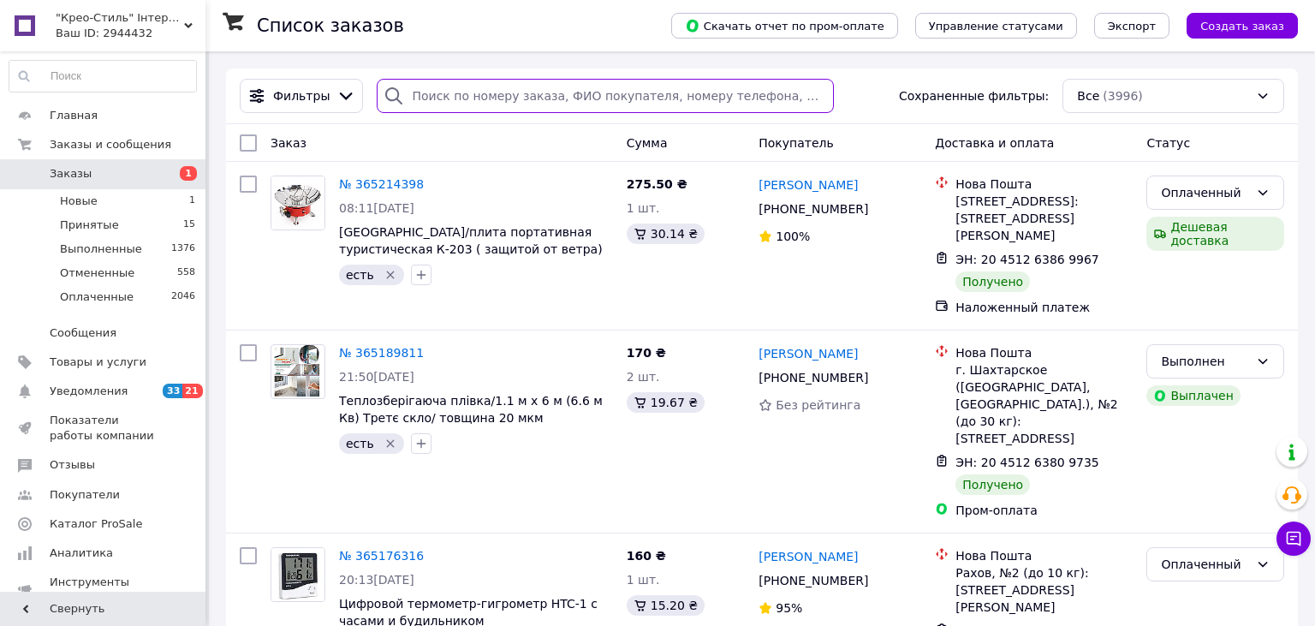
click at [504, 99] on input "search" at bounding box center [605, 96] width 456 height 34
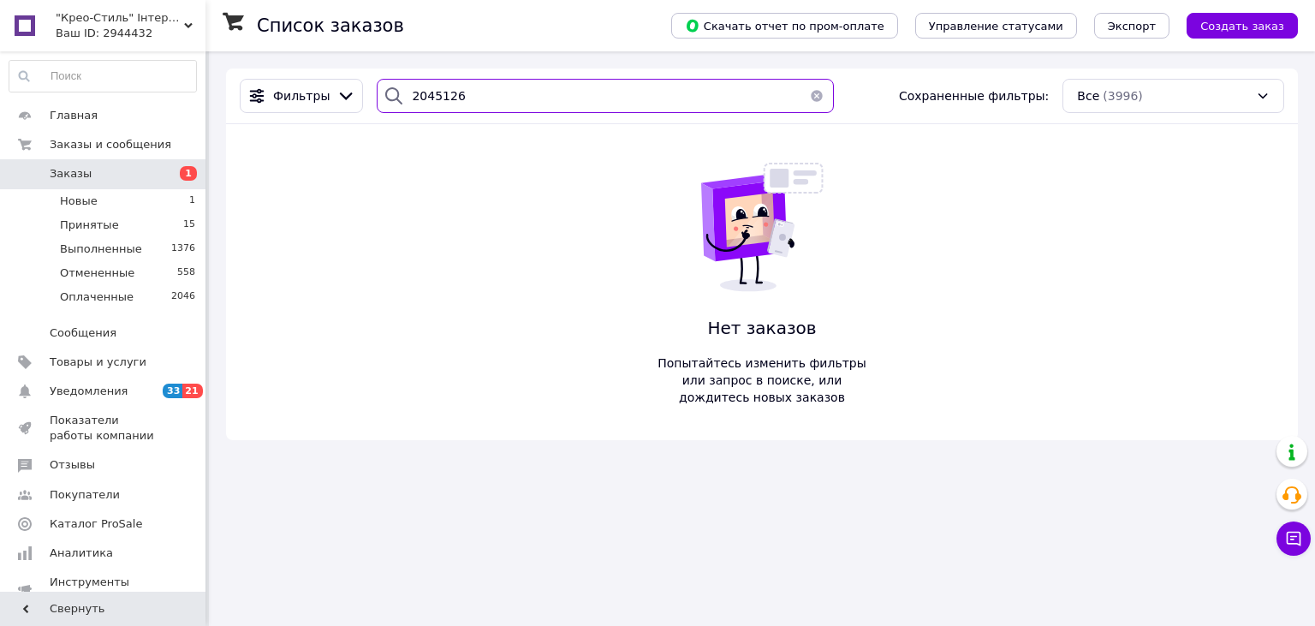
type input "2045126"
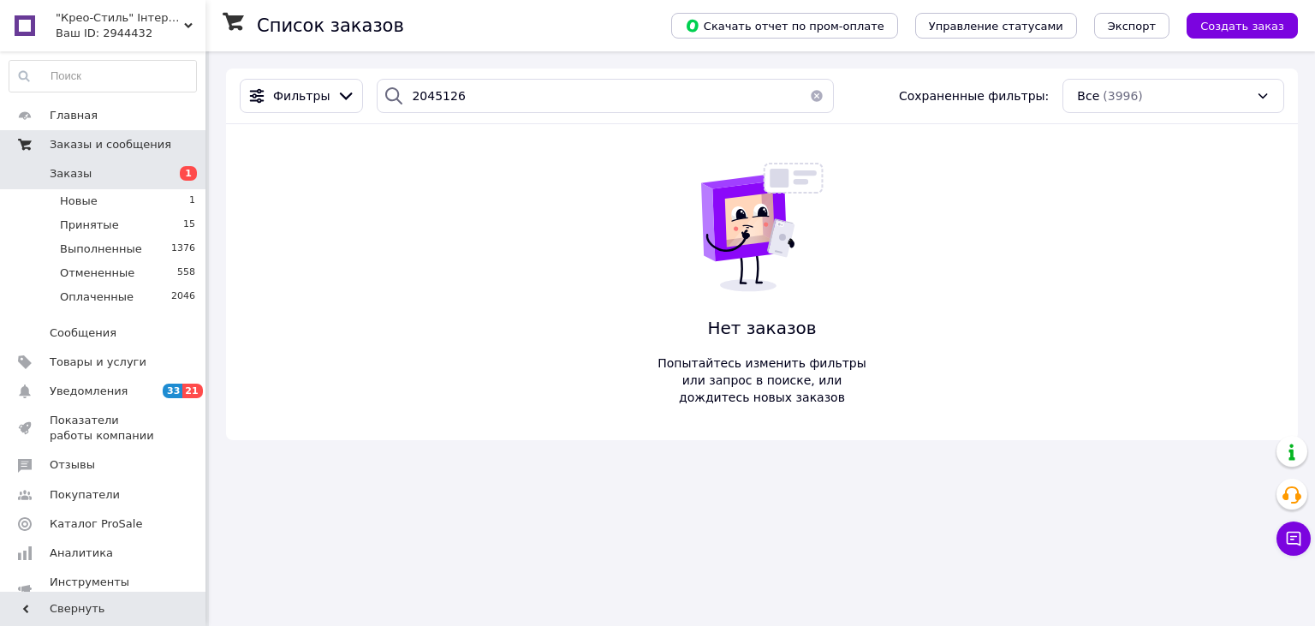
click at [110, 146] on span "Заказы и сообщения" at bounding box center [111, 144] width 122 height 15
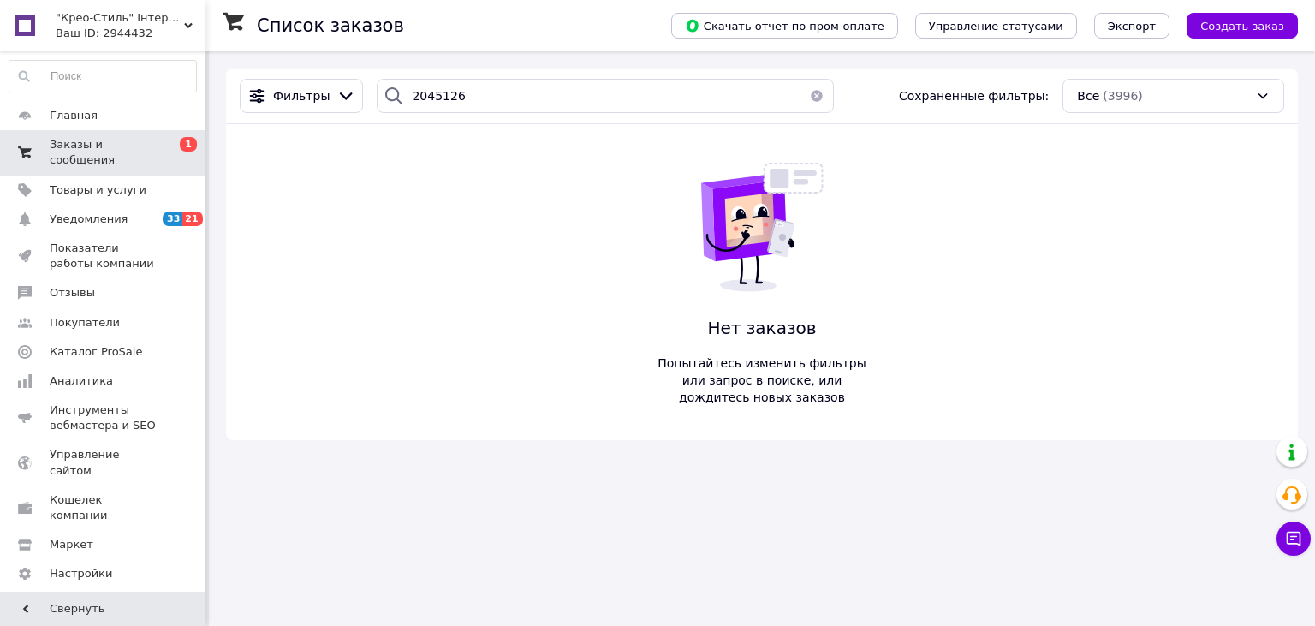
click at [112, 146] on span "Заказы и сообщения" at bounding box center [104, 152] width 109 height 31
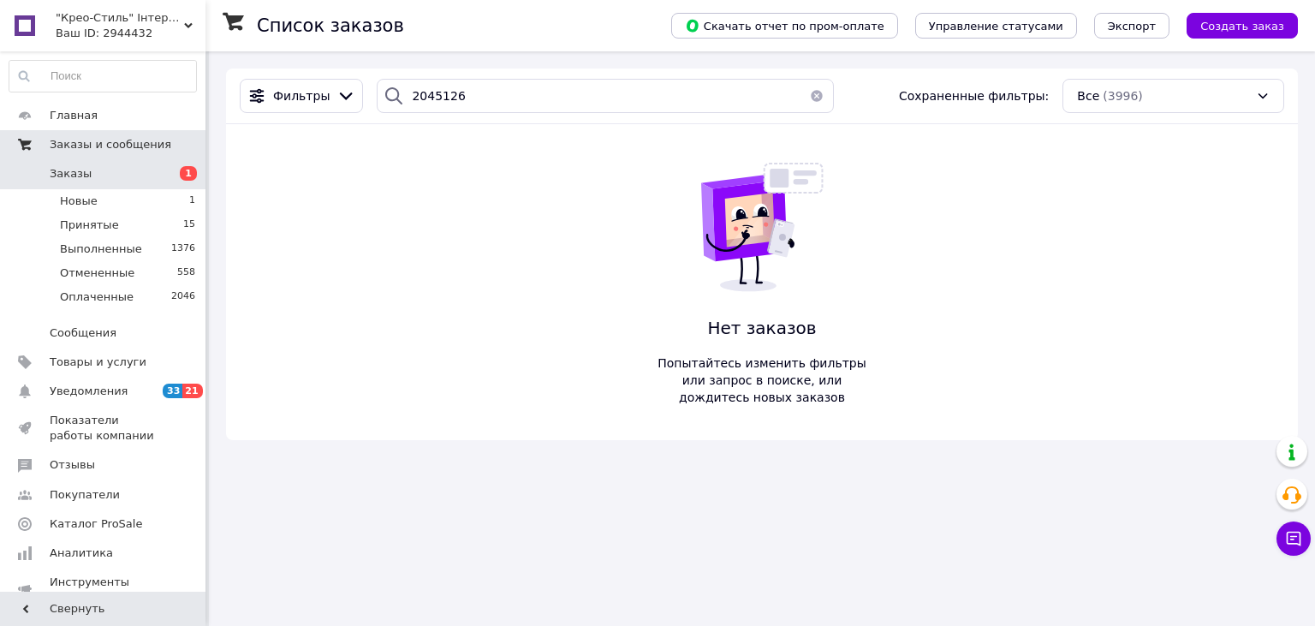
click at [115, 146] on span "Заказы и сообщения" at bounding box center [111, 144] width 122 height 15
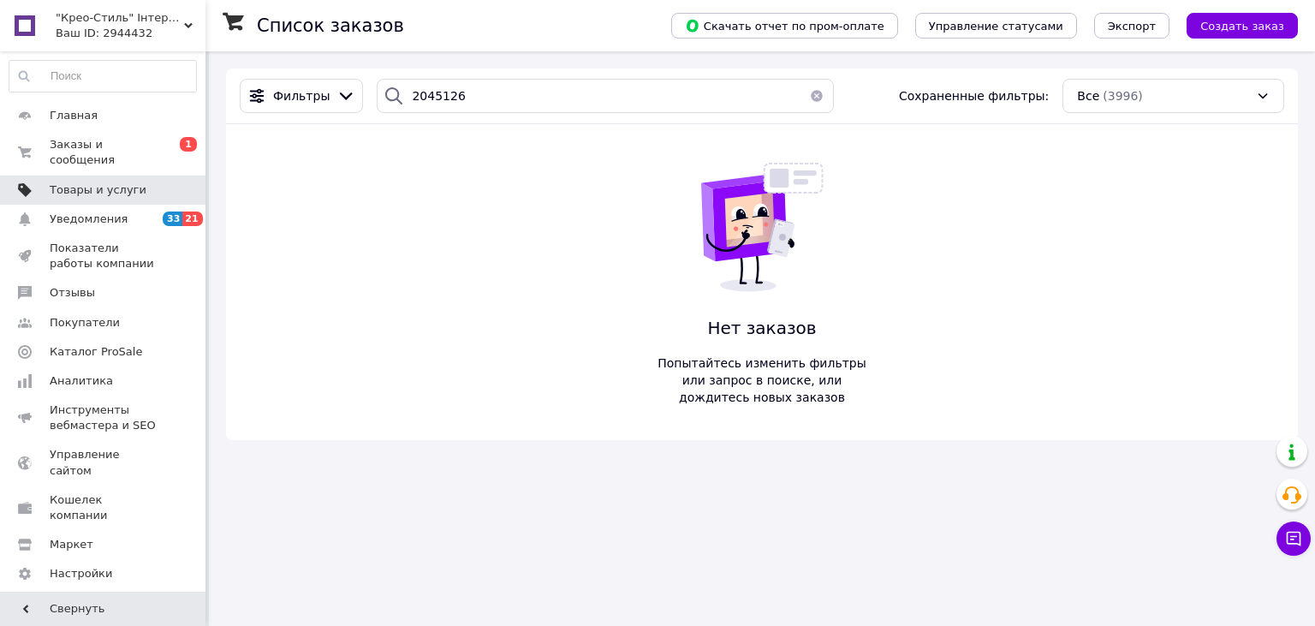
drag, startPoint x: 94, startPoint y: 174, endPoint x: 116, endPoint y: 168, distance: 22.2
click at [97, 182] on span "Товары и услуги" at bounding box center [98, 189] width 97 height 15
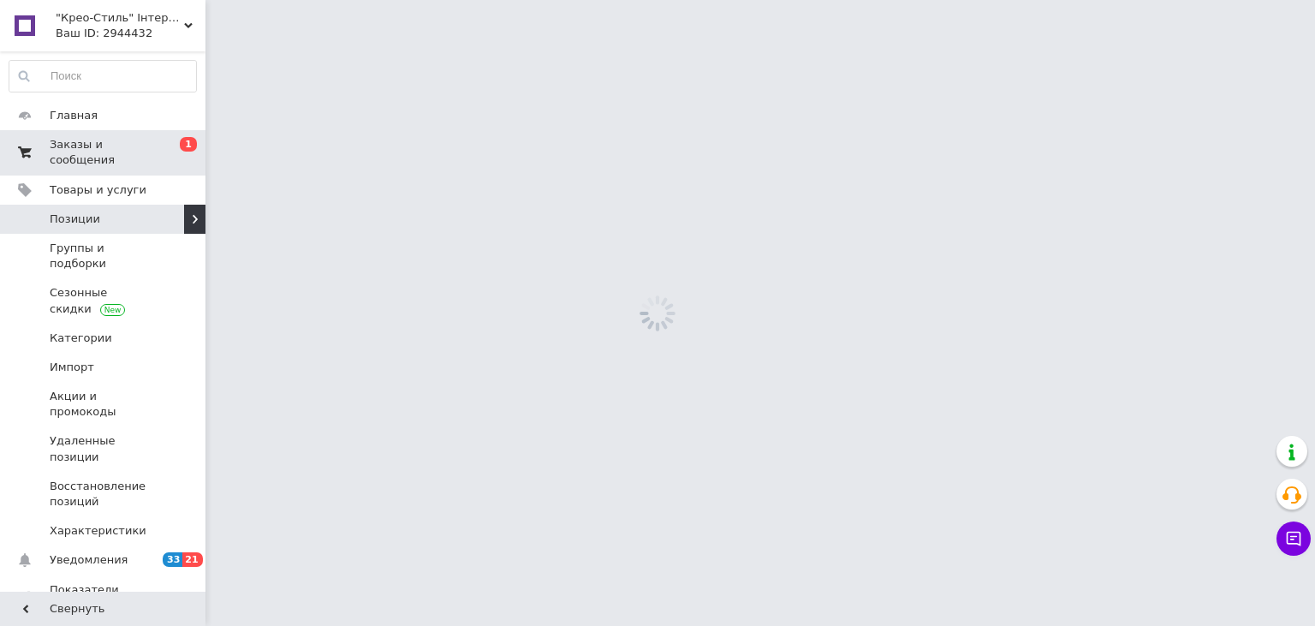
click at [133, 145] on span "Заказы и сообщения" at bounding box center [104, 152] width 109 height 31
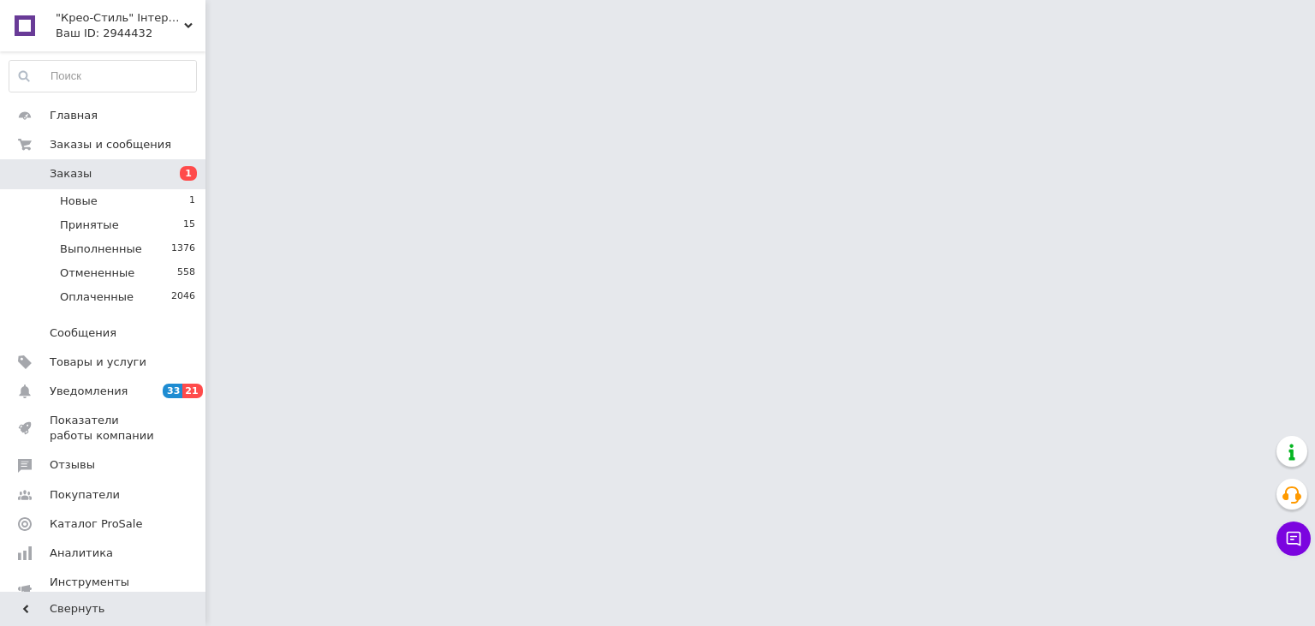
drag, startPoint x: 103, startPoint y: 165, endPoint x: 115, endPoint y: 164, distance: 12.1
click at [104, 165] on link "Заказы 1" at bounding box center [103, 173] width 206 height 29
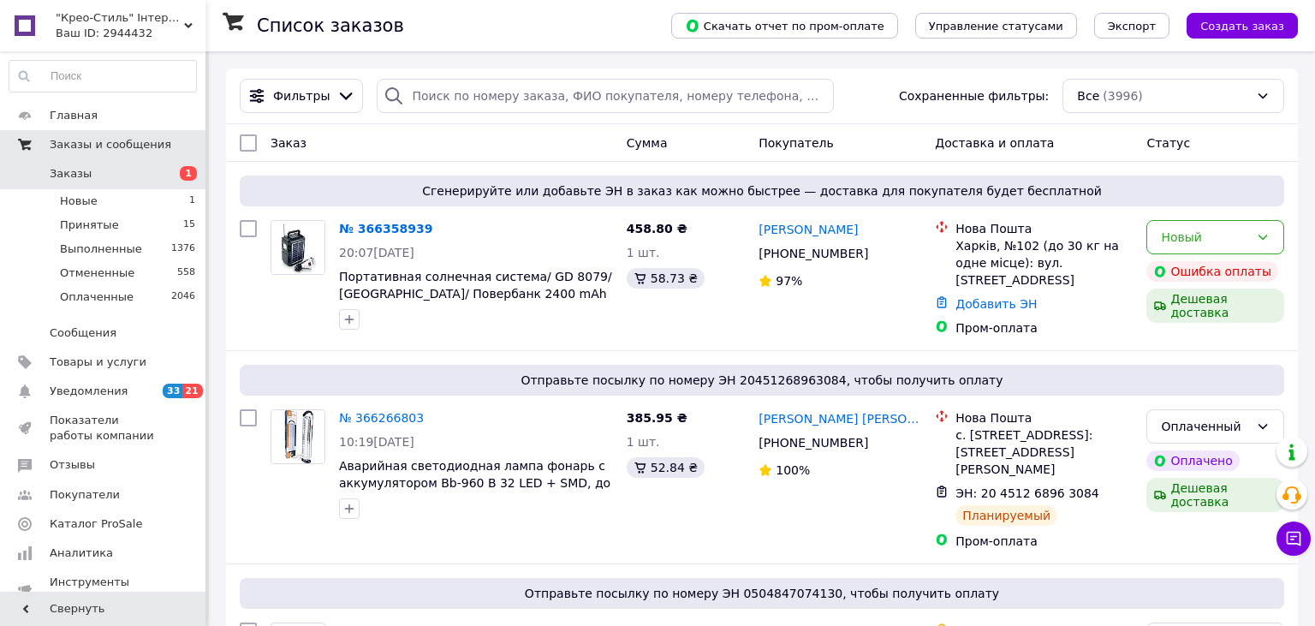
click at [109, 142] on span "Заказы и сообщения" at bounding box center [111, 144] width 122 height 15
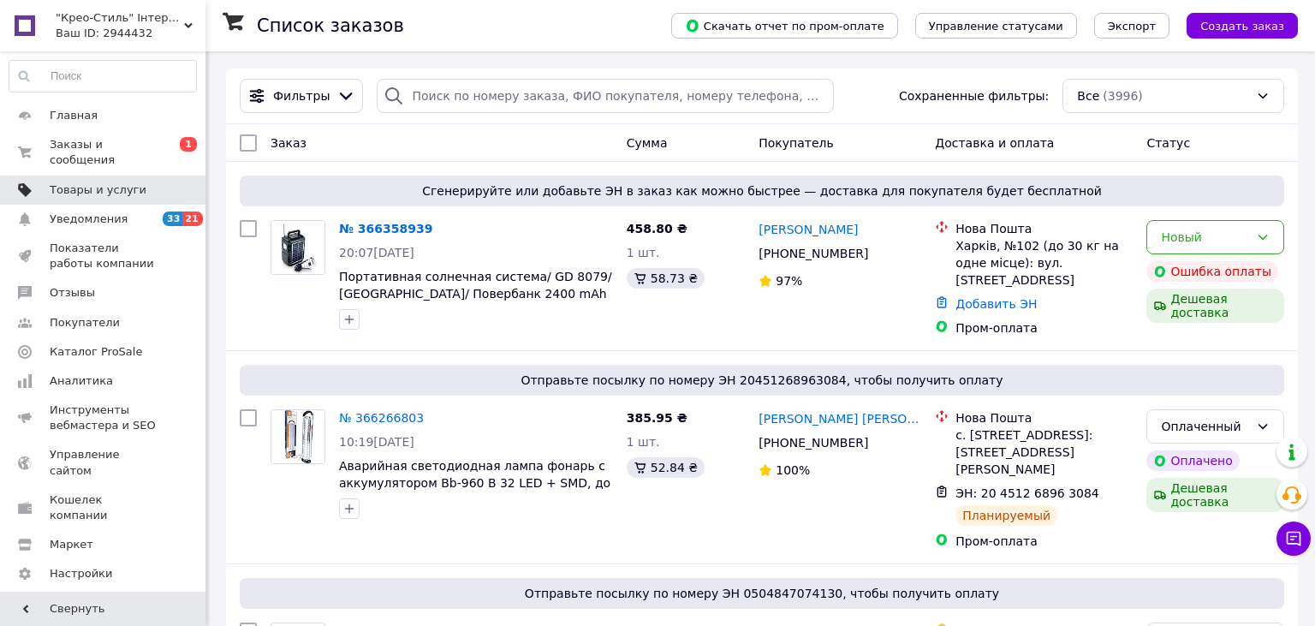
click at [92, 182] on span "Товары и услуги" at bounding box center [98, 189] width 97 height 15
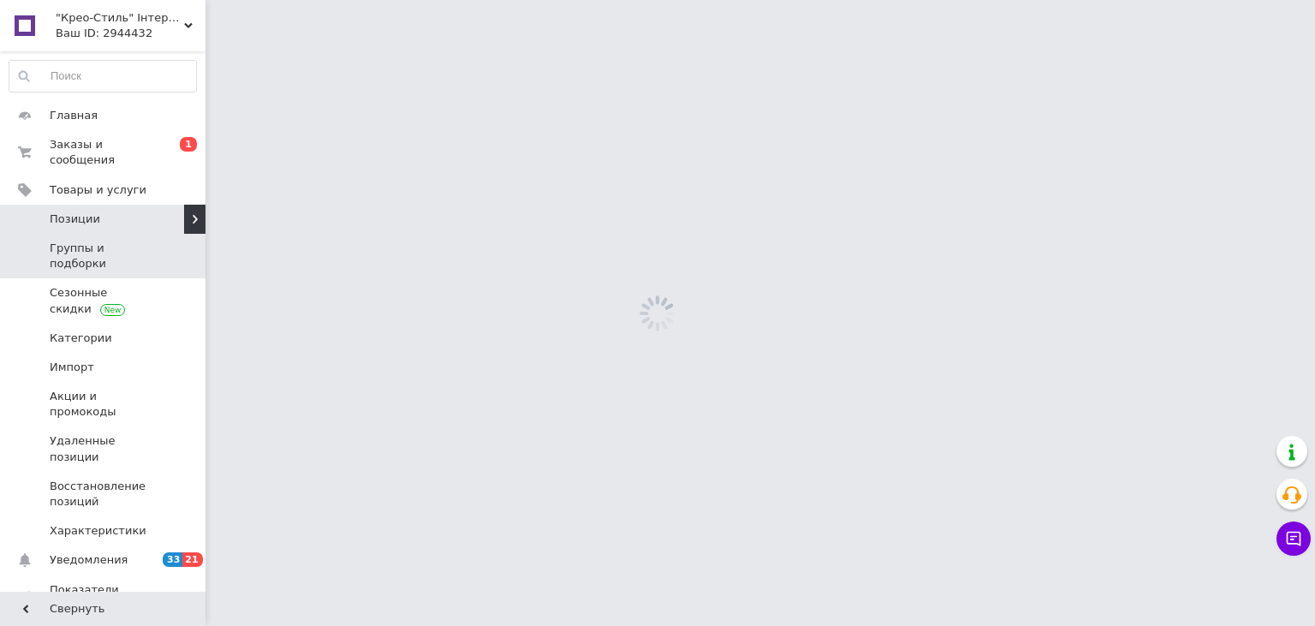
click at [111, 241] on span "Группы и подборки" at bounding box center [104, 256] width 109 height 31
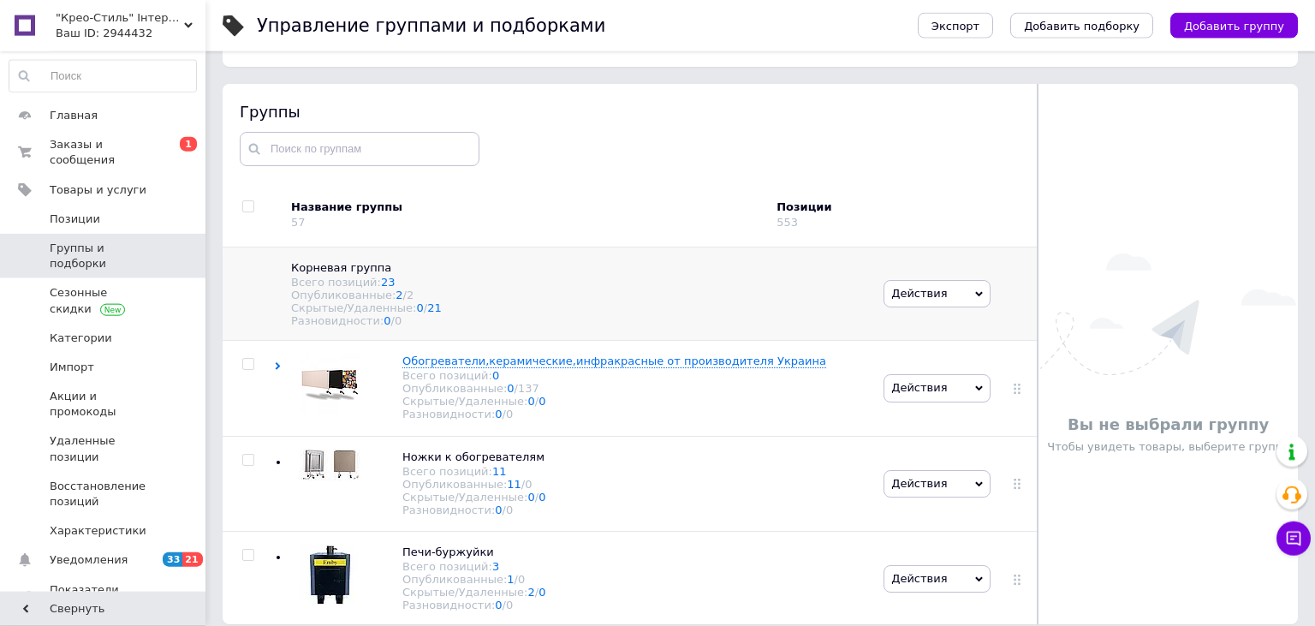
scroll to position [97, 0]
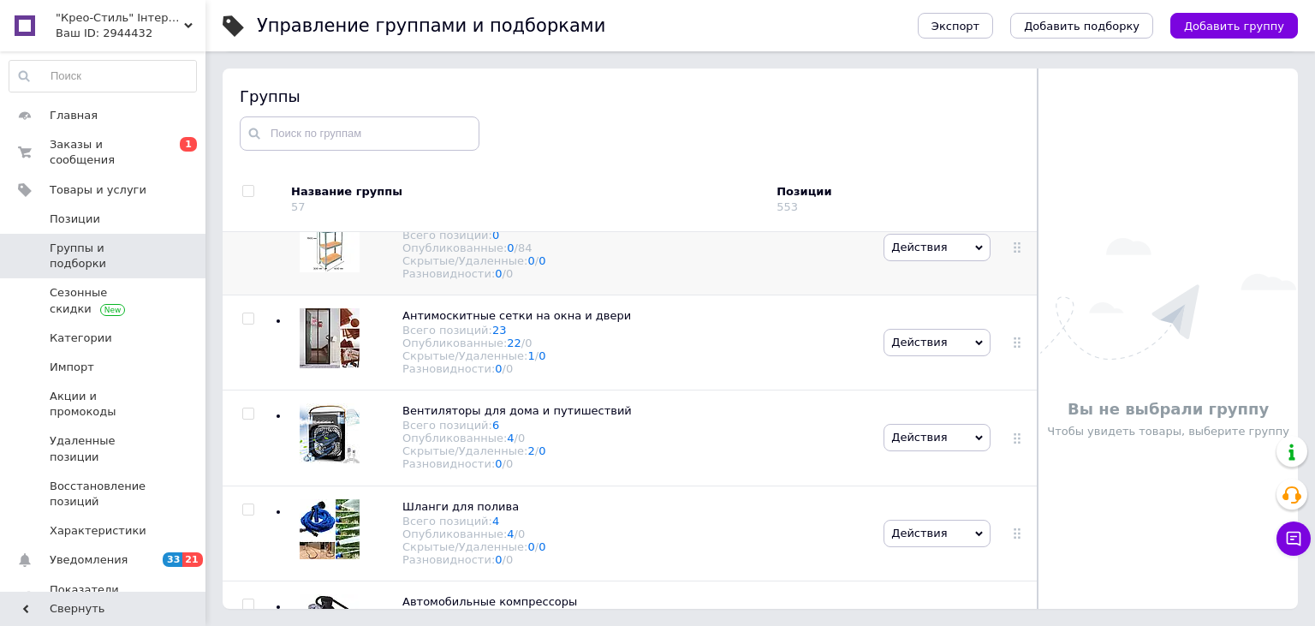
click at [424, 226] on span "Металлические стеллажи" at bounding box center [478, 219] width 153 height 13
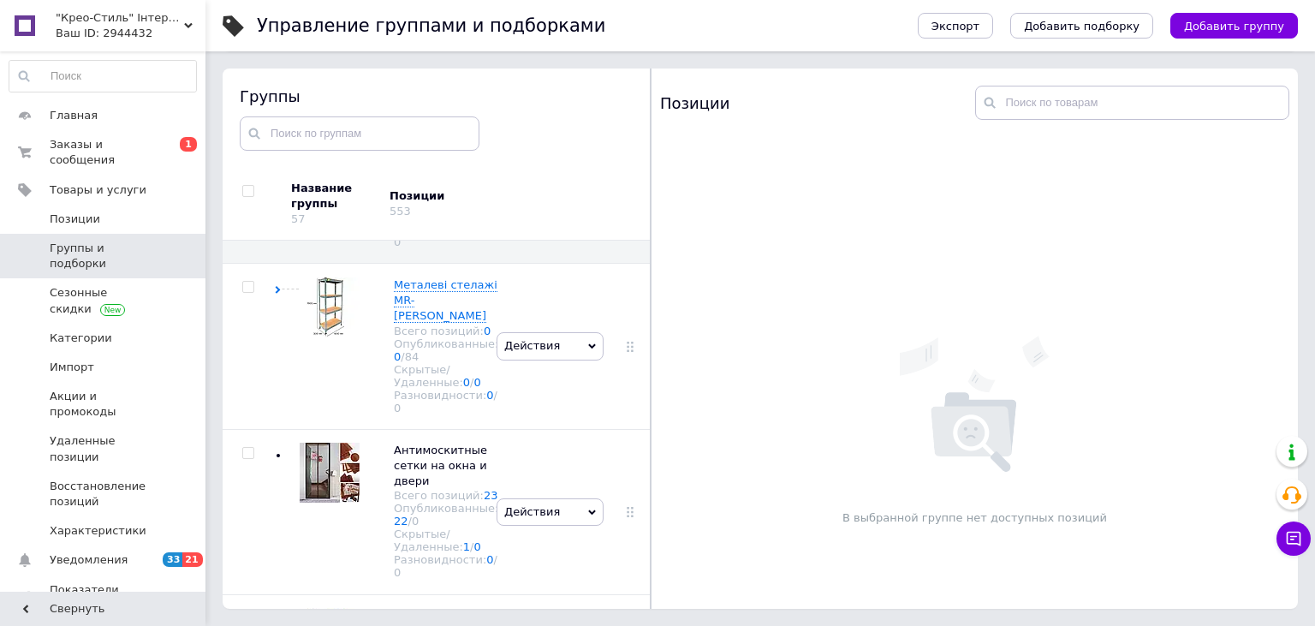
scroll to position [1814, 0]
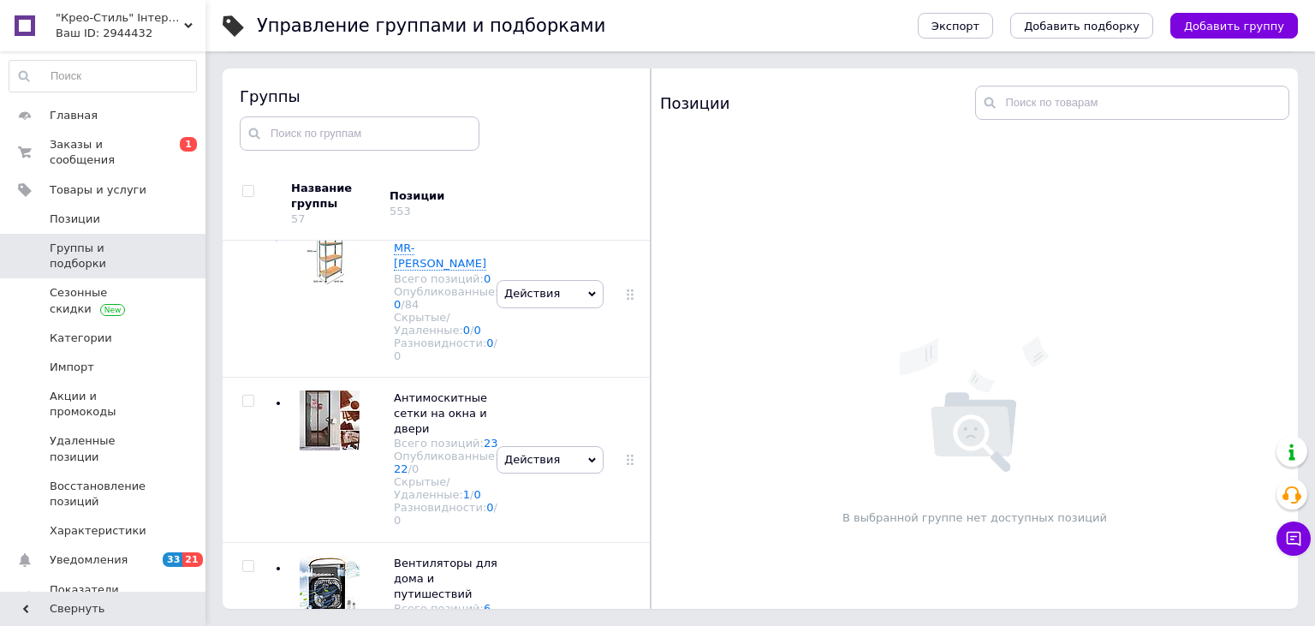
click at [430, 104] on span "Металлические стеллажи" at bounding box center [440, 90] width 92 height 28
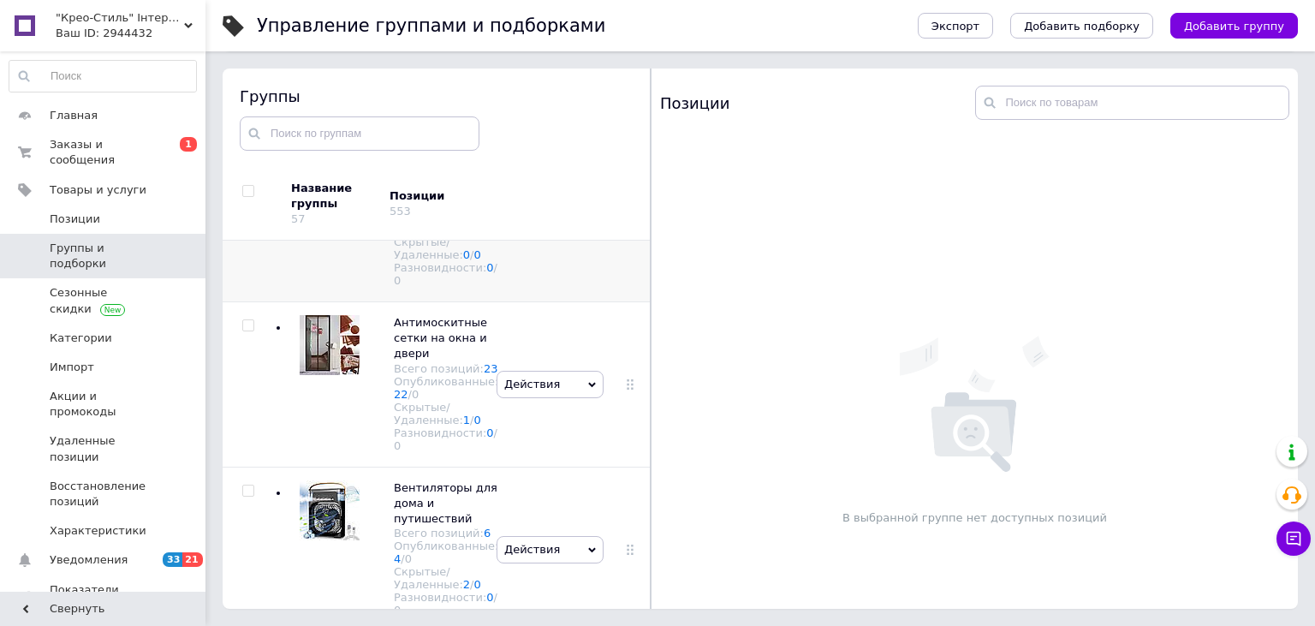
click at [413, 195] on span "Металлические стеллажи" at bounding box center [440, 181] width 92 height 28
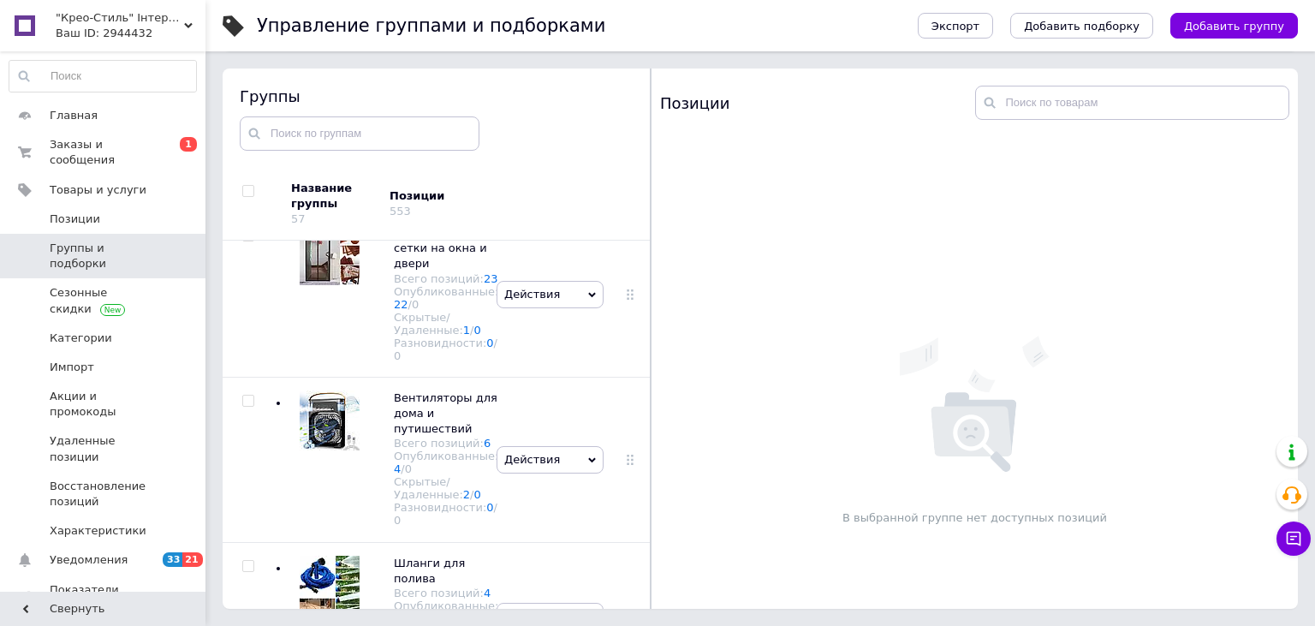
scroll to position [2084, 0]
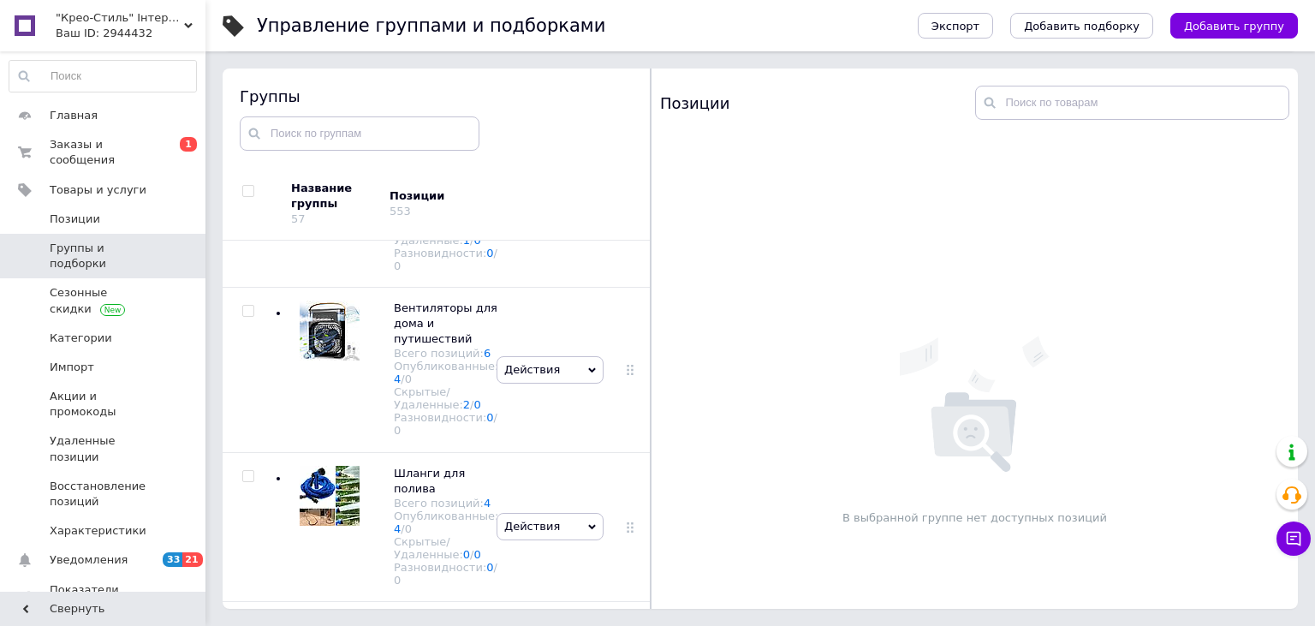
click at [420, 81] on div "Скрытые/Удаленные: 0 / 0" at bounding box center [446, 69] width 104 height 26
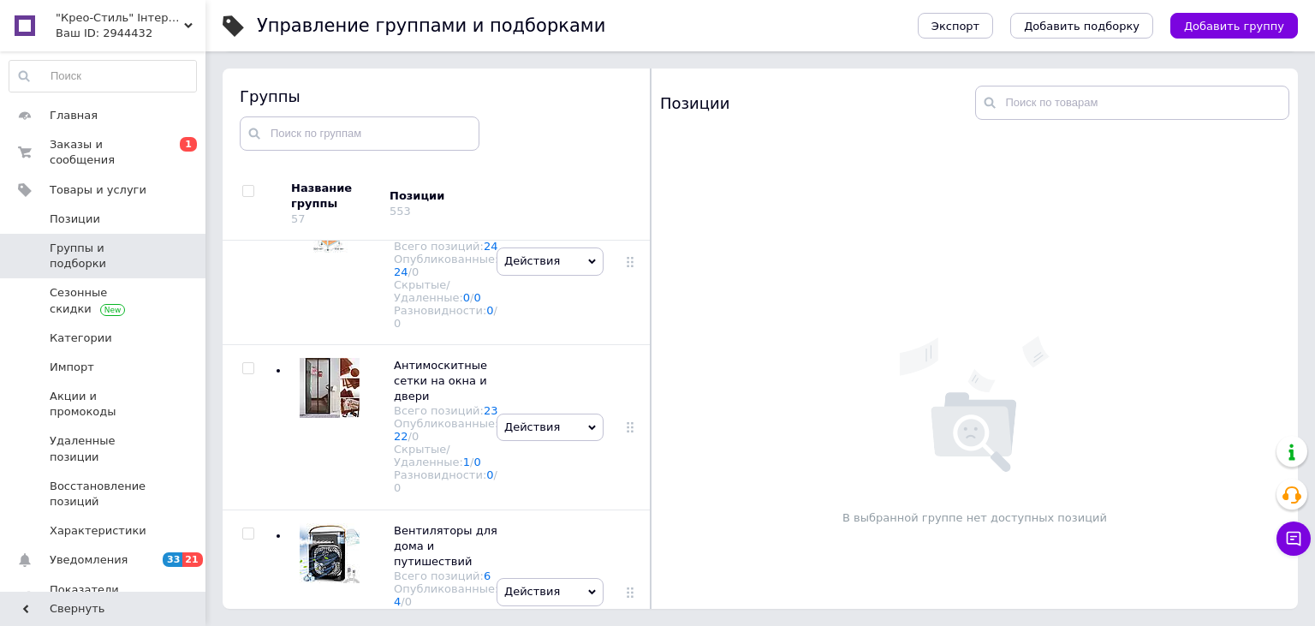
scroll to position [2536, 0]
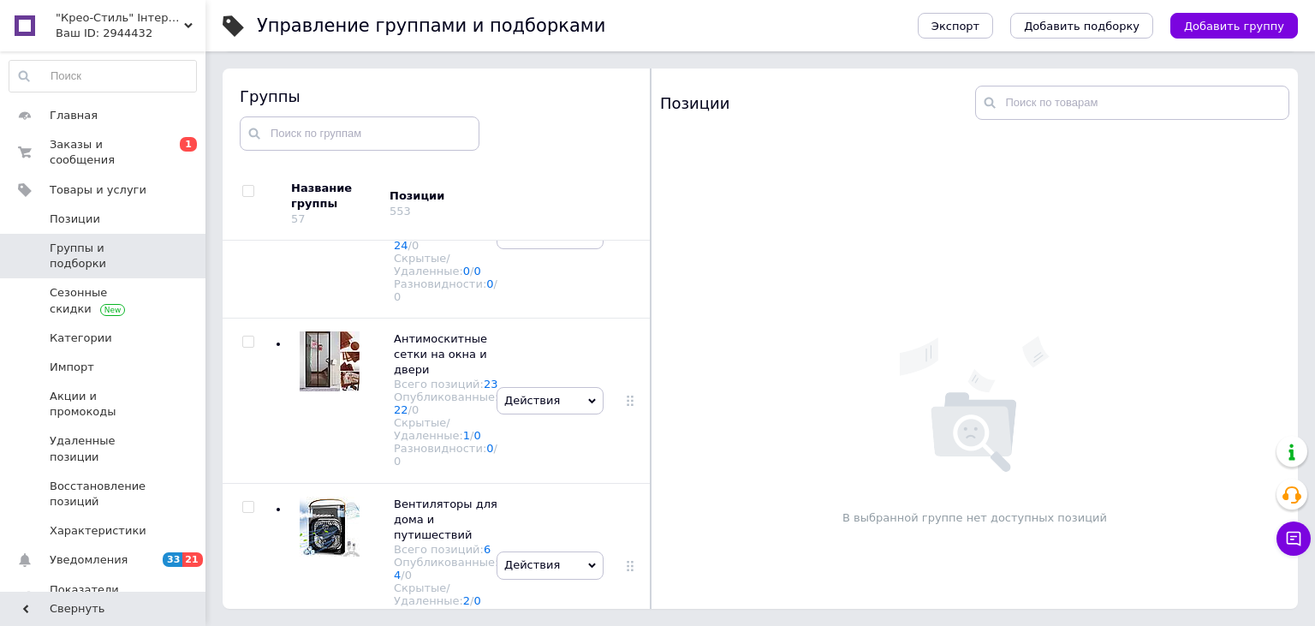
click at [432, 45] on span "Металлические стеллажи MR-Light Чёрные" at bounding box center [440, 23] width 92 height 44
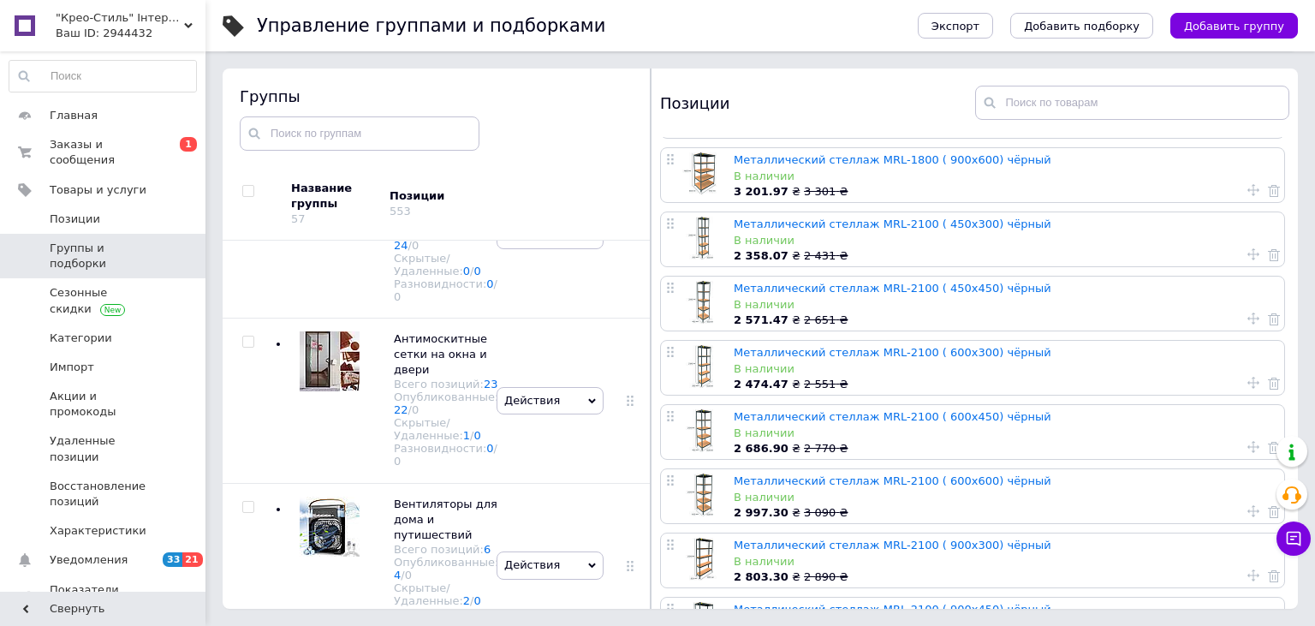
scroll to position [452, 0]
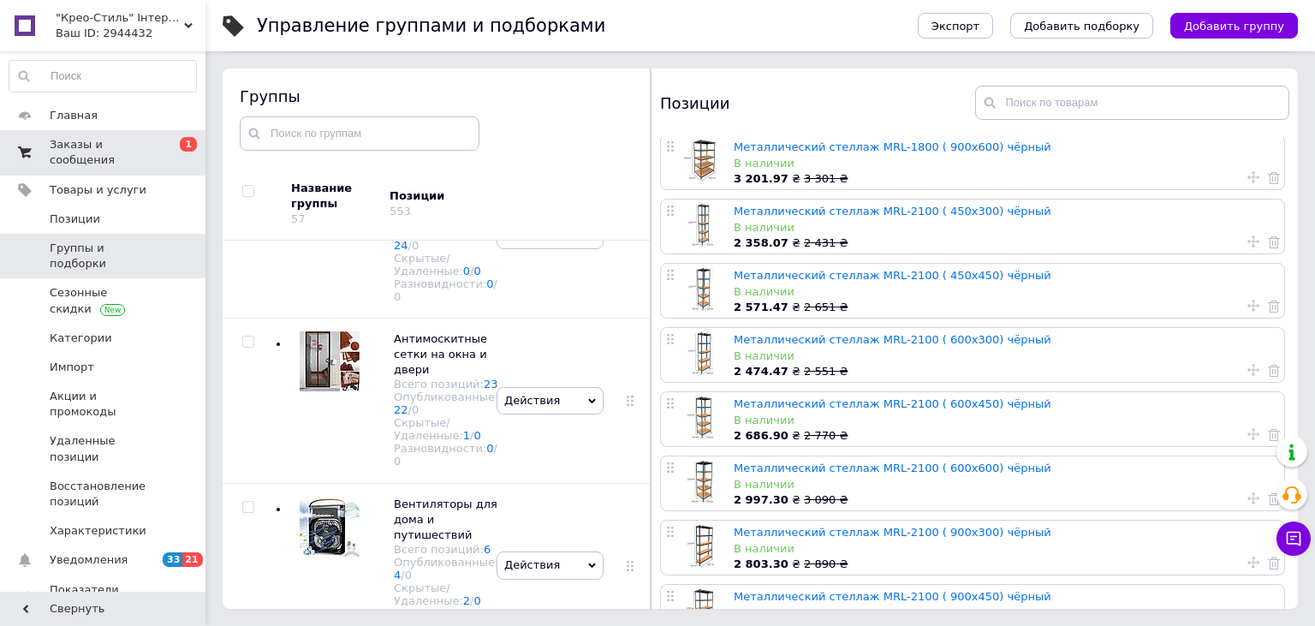
click at [91, 142] on span "Заказы и сообщения" at bounding box center [104, 152] width 109 height 31
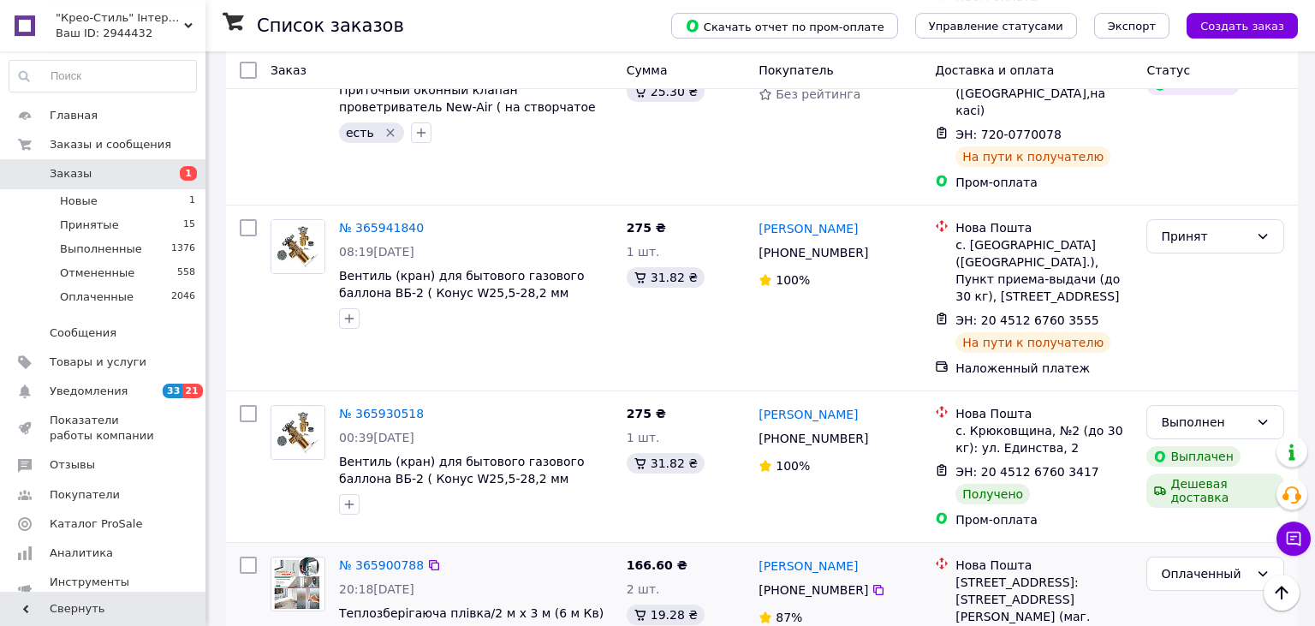
scroll to position [3054, 0]
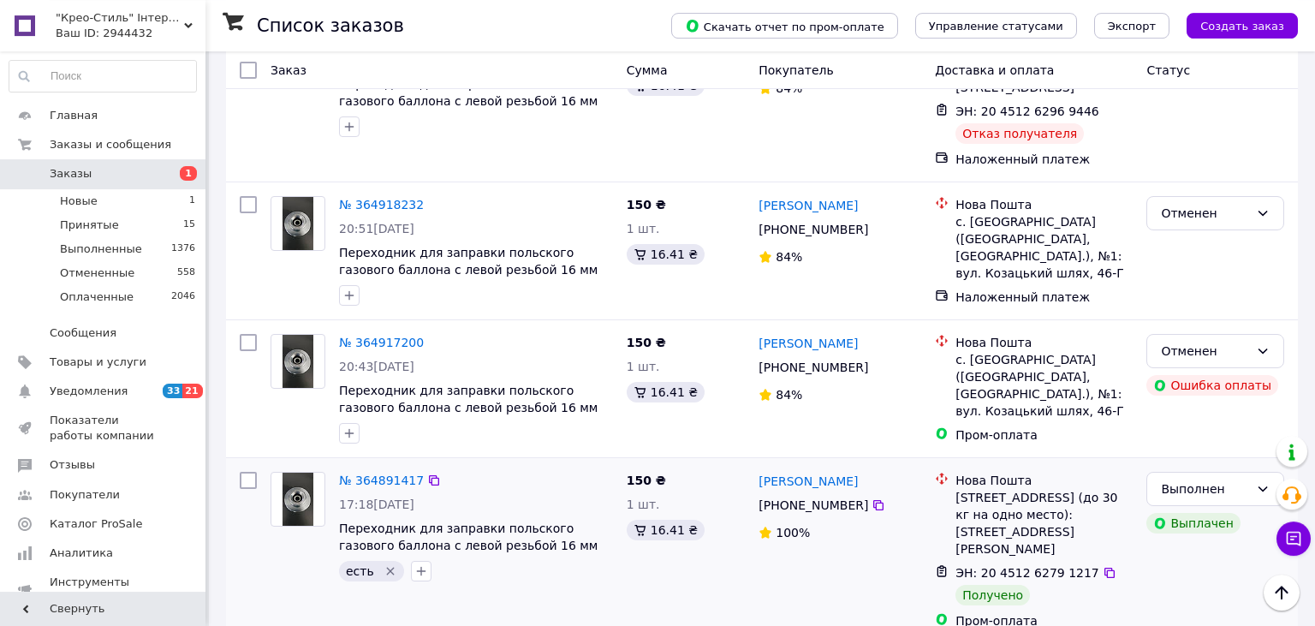
scroll to position [2944, 0]
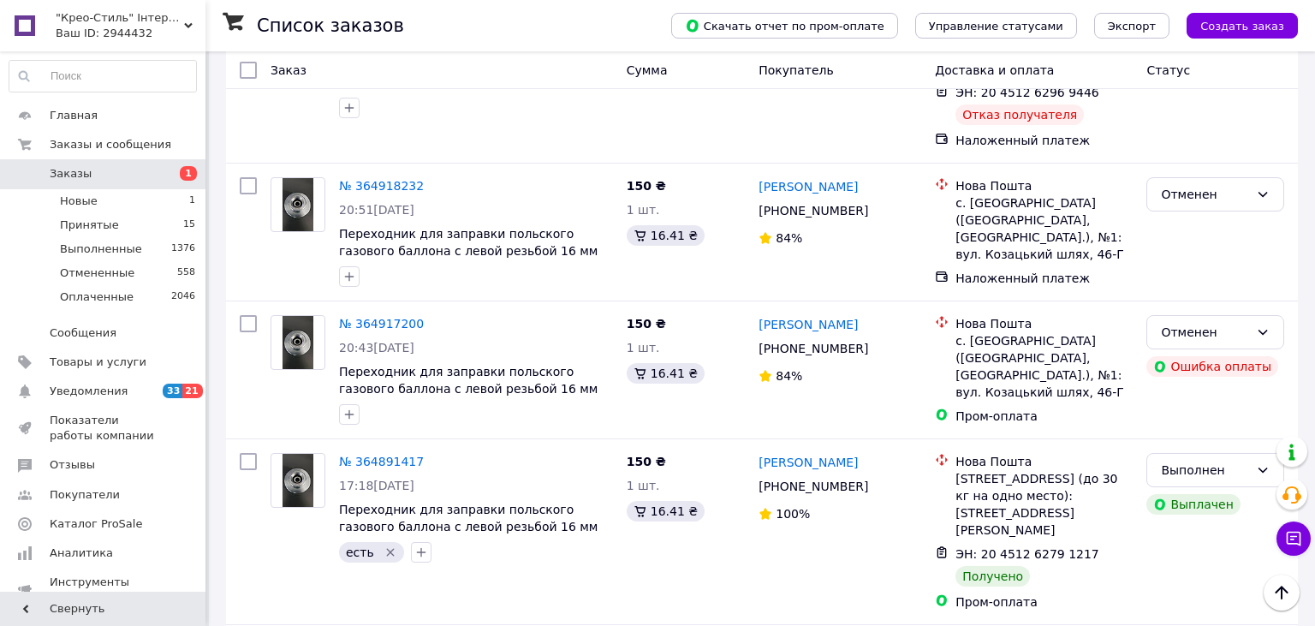
click at [173, 22] on span ""Крео-Стиль" Інтернет-магазин опалювального,економно-кліматичного обладнання та…" at bounding box center [120, 17] width 128 height 15
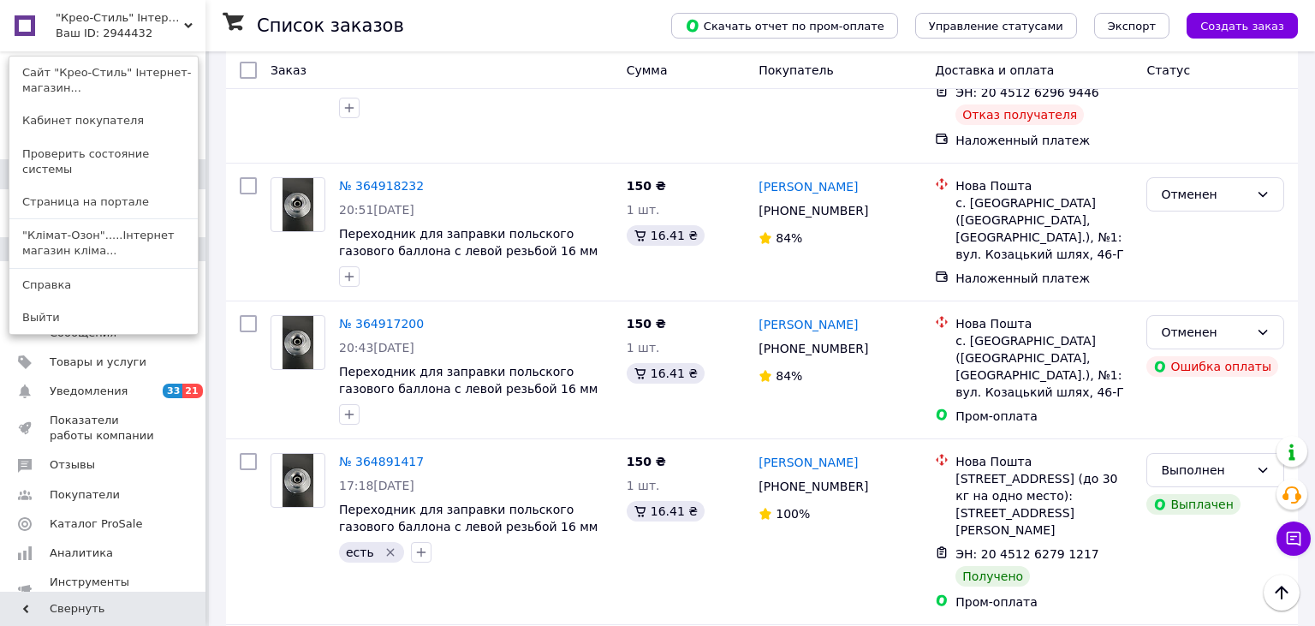
drag, startPoint x: 125, startPoint y: 219, endPoint x: 143, endPoint y: 237, distance: 25.4
click at [124, 220] on link ""Клімат-Озон".....Інтернет магазин кліма..." at bounding box center [103, 243] width 188 height 48
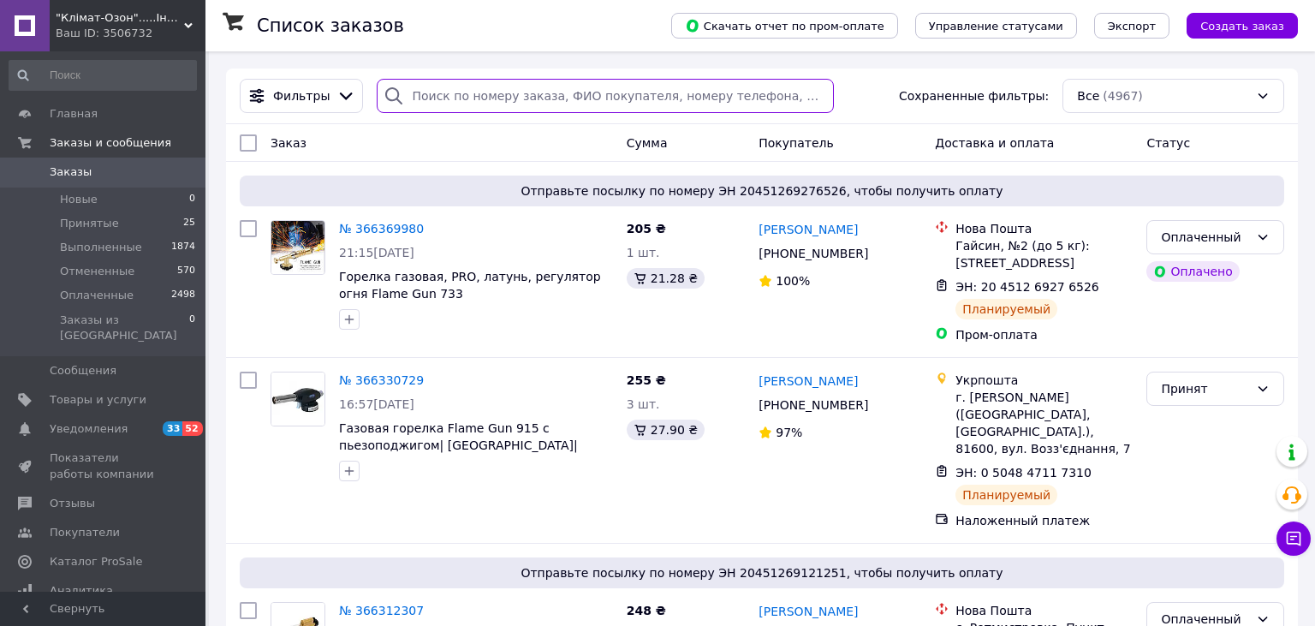
click at [468, 99] on input "search" at bounding box center [605, 96] width 456 height 34
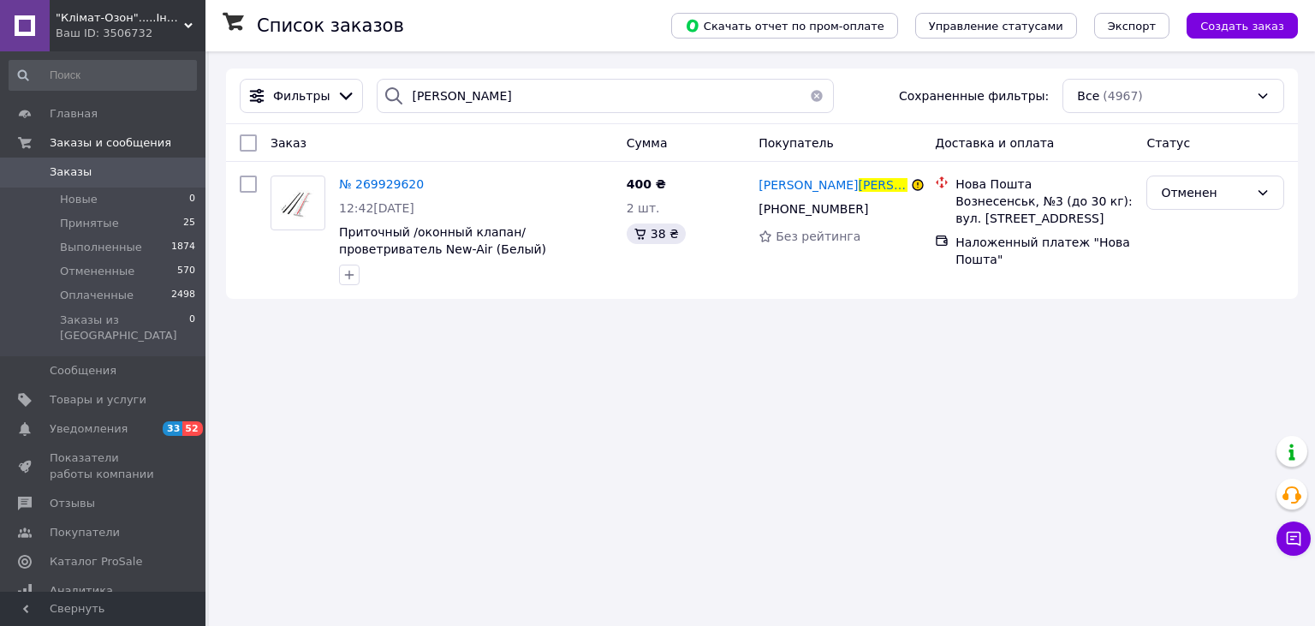
drag, startPoint x: 405, startPoint y: 103, endPoint x: 461, endPoint y: 104, distance: 55.7
click at [461, 104] on div "[PERSON_NAME]" at bounding box center [605, 96] width 456 height 34
drag, startPoint x: 474, startPoint y: 96, endPoint x: 392, endPoint y: 101, distance: 81.5
click at [394, 100] on input "[PERSON_NAME]" at bounding box center [605, 96] width 456 height 34
click at [437, 105] on input "[PERSON_NAME]" at bounding box center [605, 96] width 456 height 34
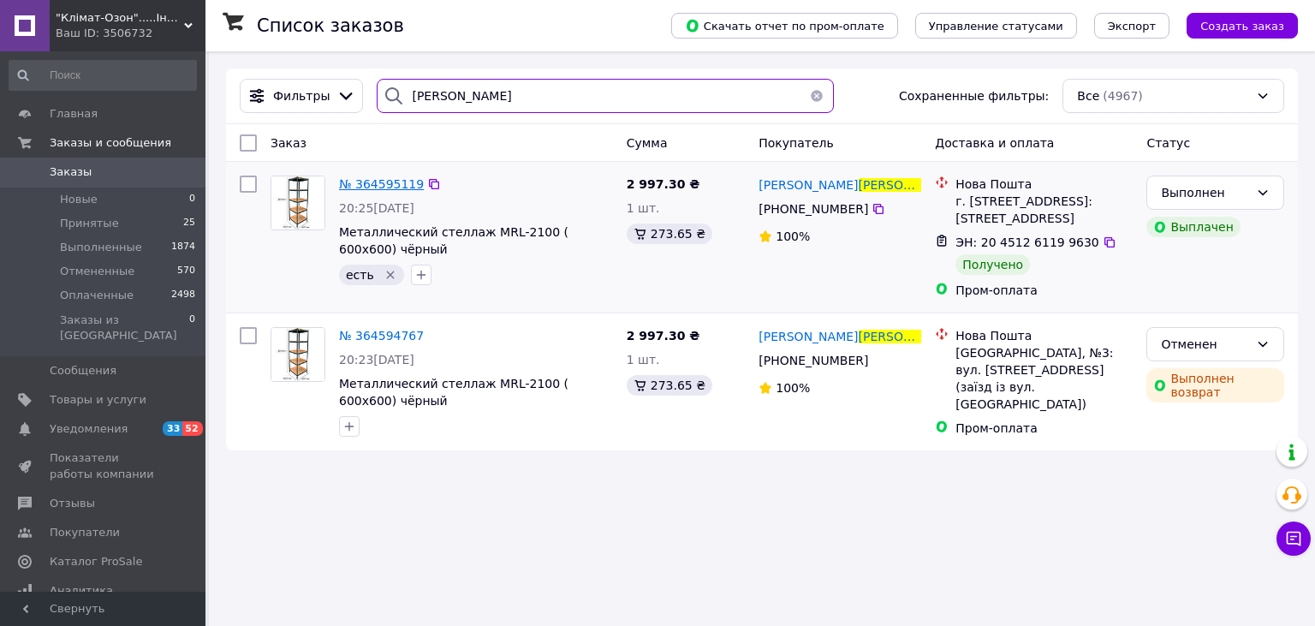
type input "[PERSON_NAME]"
click at [378, 188] on span "№ 364595119" at bounding box center [381, 184] width 85 height 14
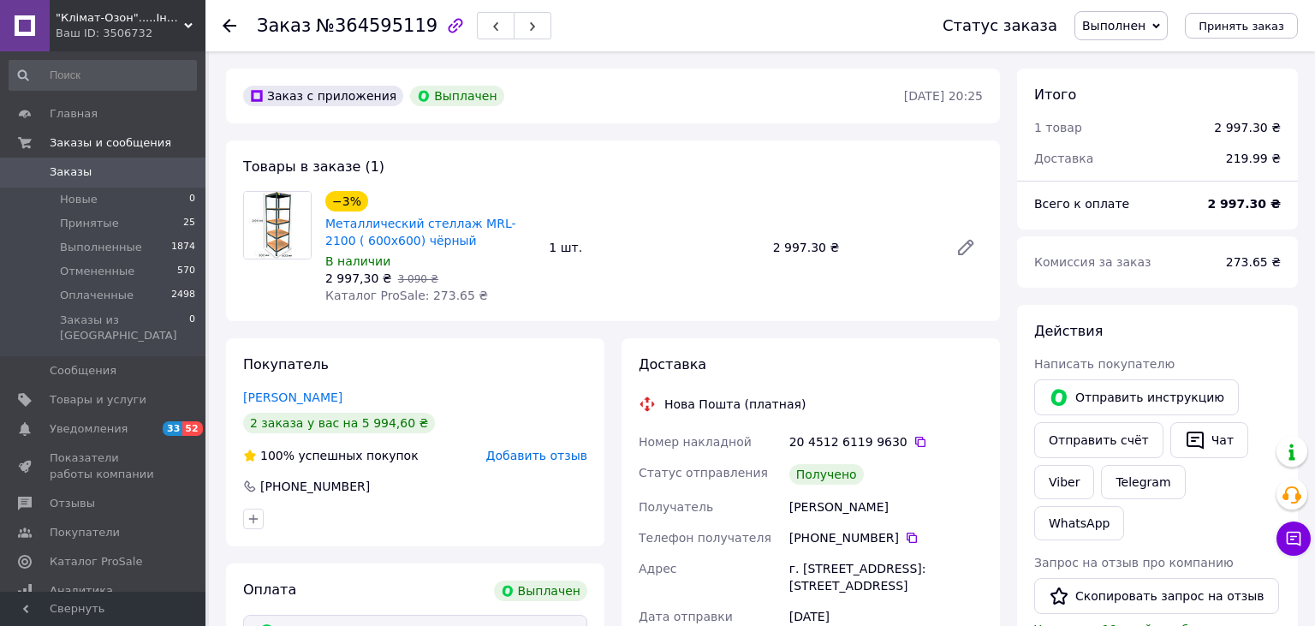
scroll to position [17, 0]
